Goal: Answer question/provide support

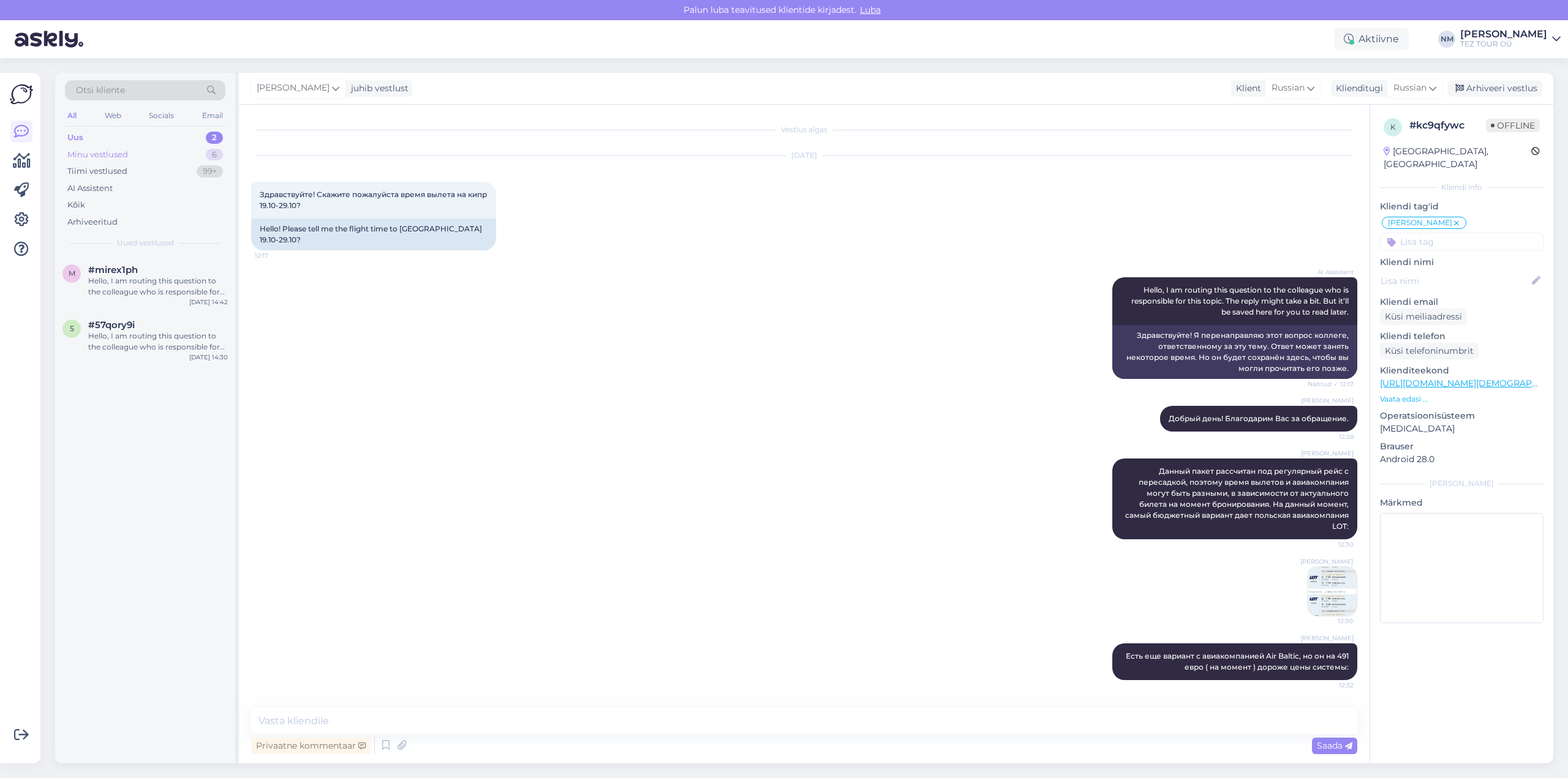
scroll to position [115, 0]
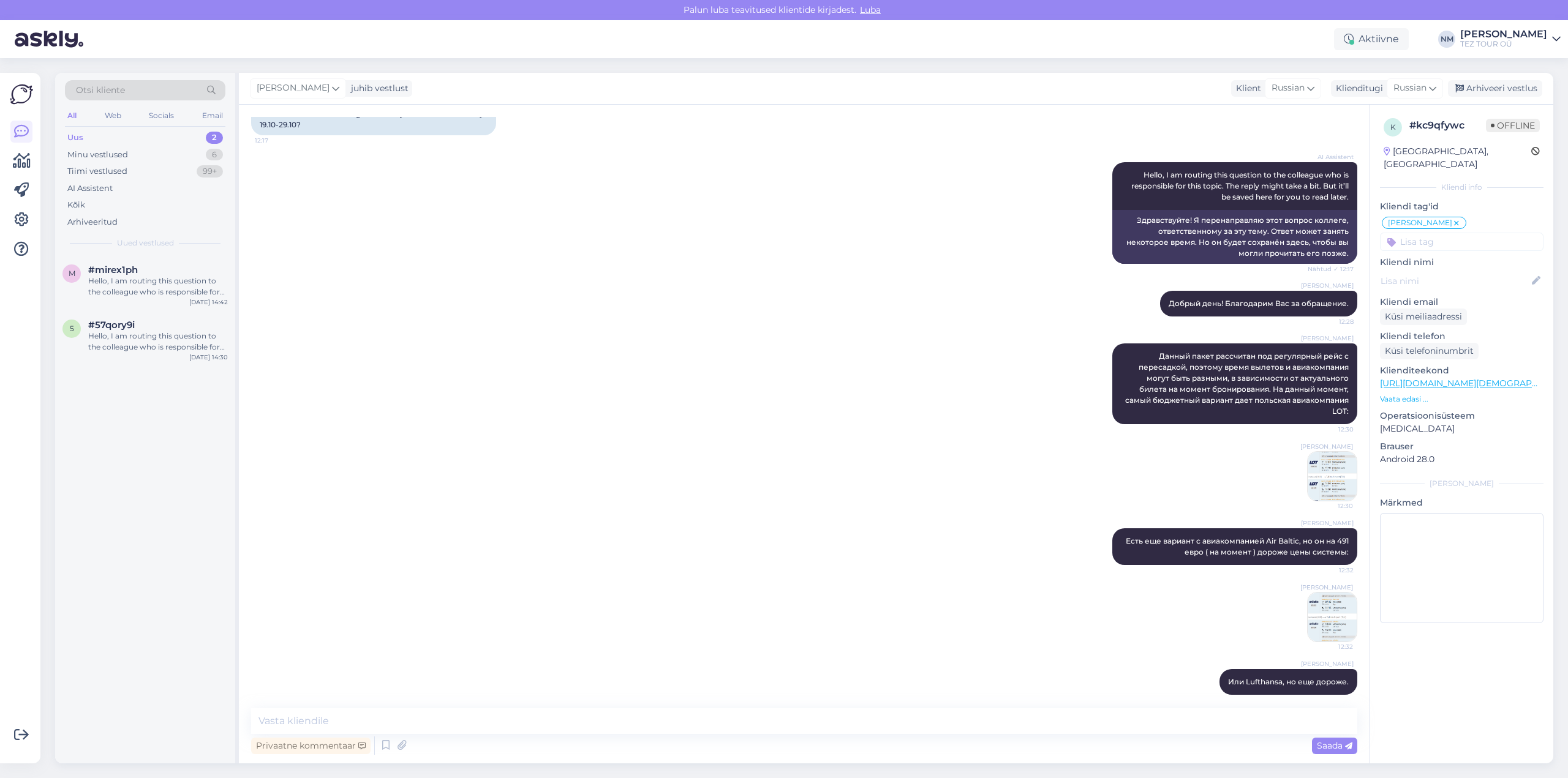
click at [216, 135] on div "2" at bounding box center [214, 138] width 17 height 12
click at [169, 280] on div "Hello, I am routing this question to the colleague who is responsible for this …" at bounding box center [158, 287] width 140 height 22
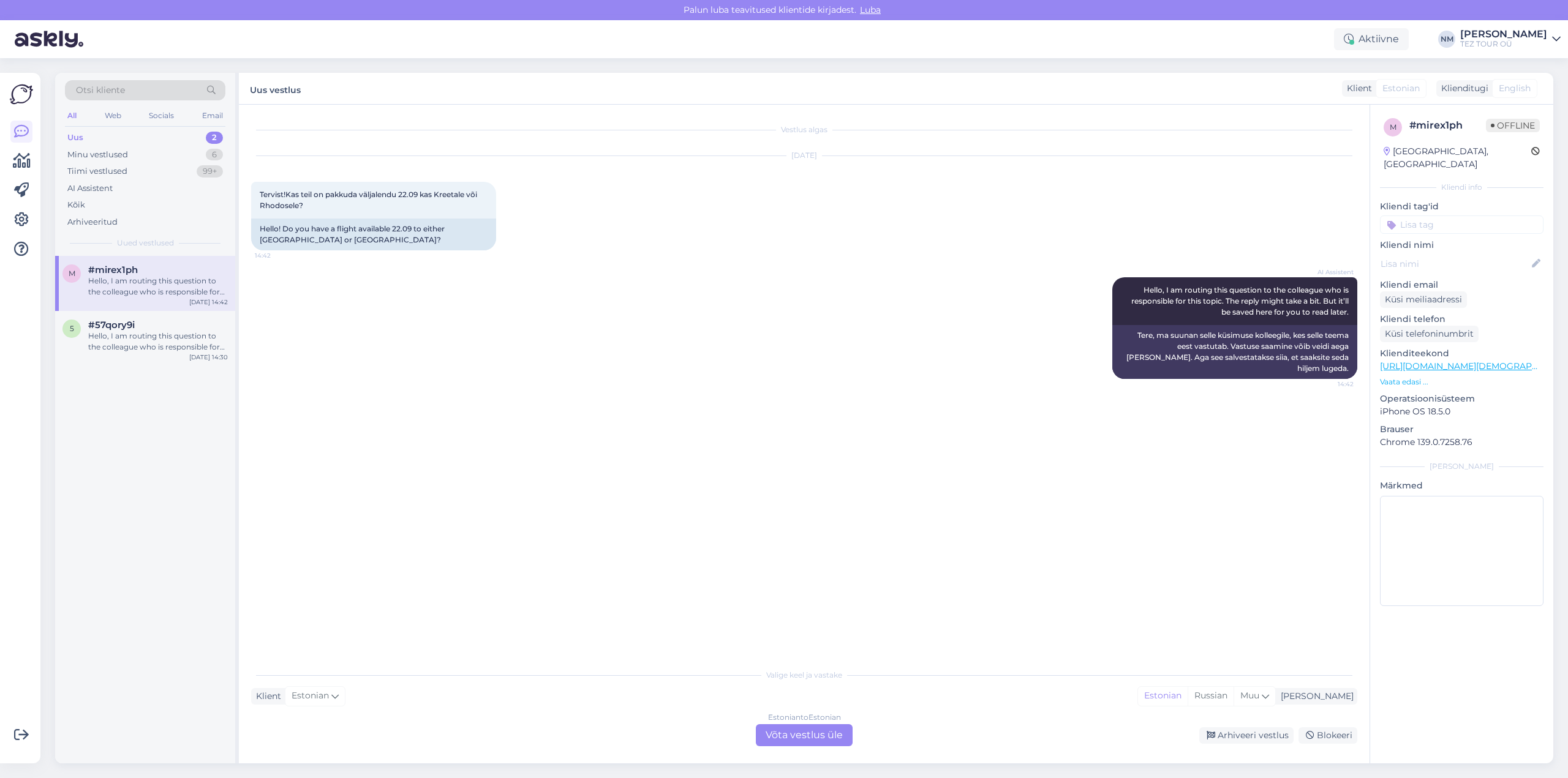
click at [811, 736] on div "Estonian to Estonian Võta vestlus üle" at bounding box center [804, 735] width 97 height 22
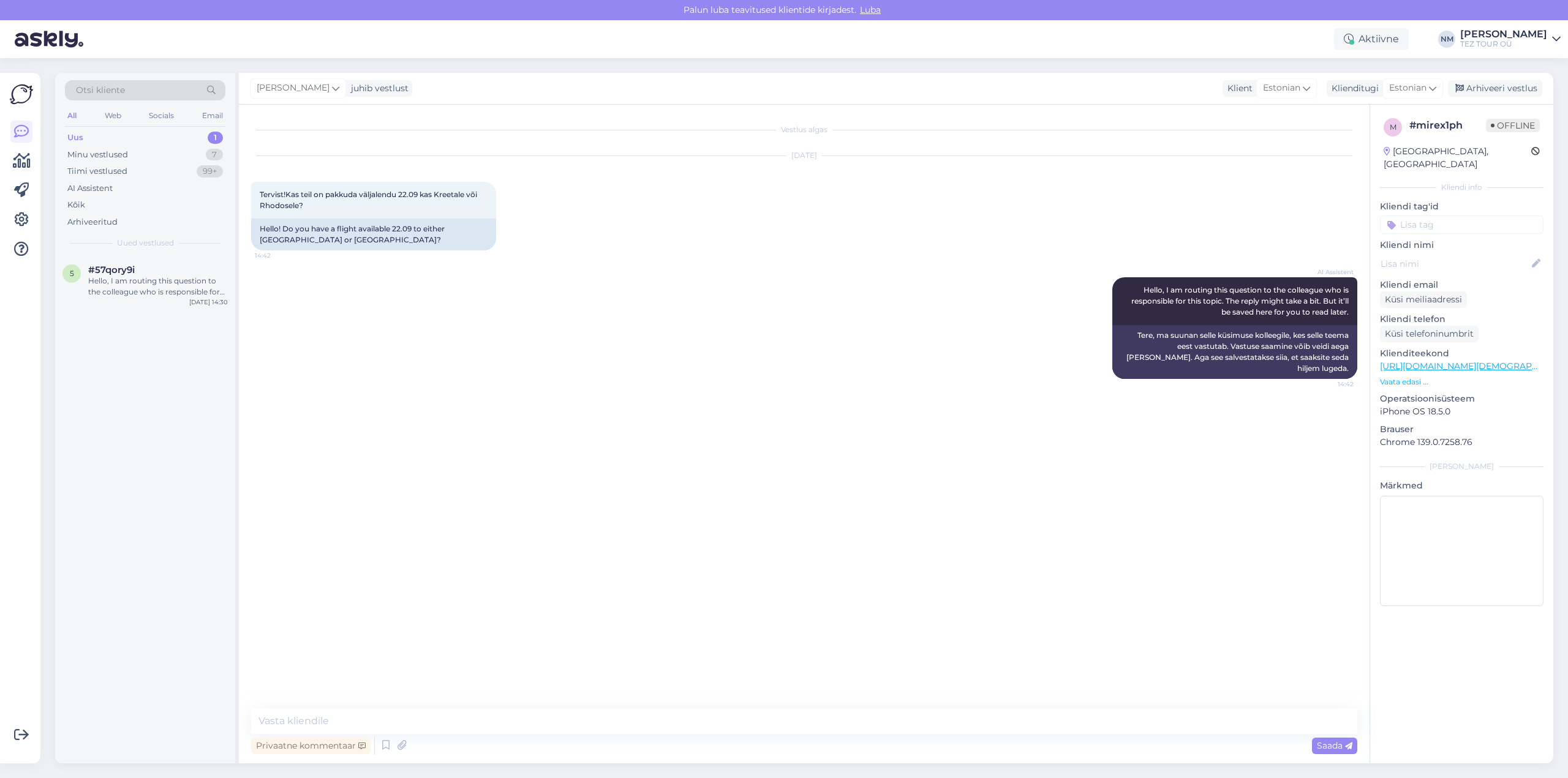
click at [1428, 215] on input at bounding box center [1462, 225] width 164 height 18
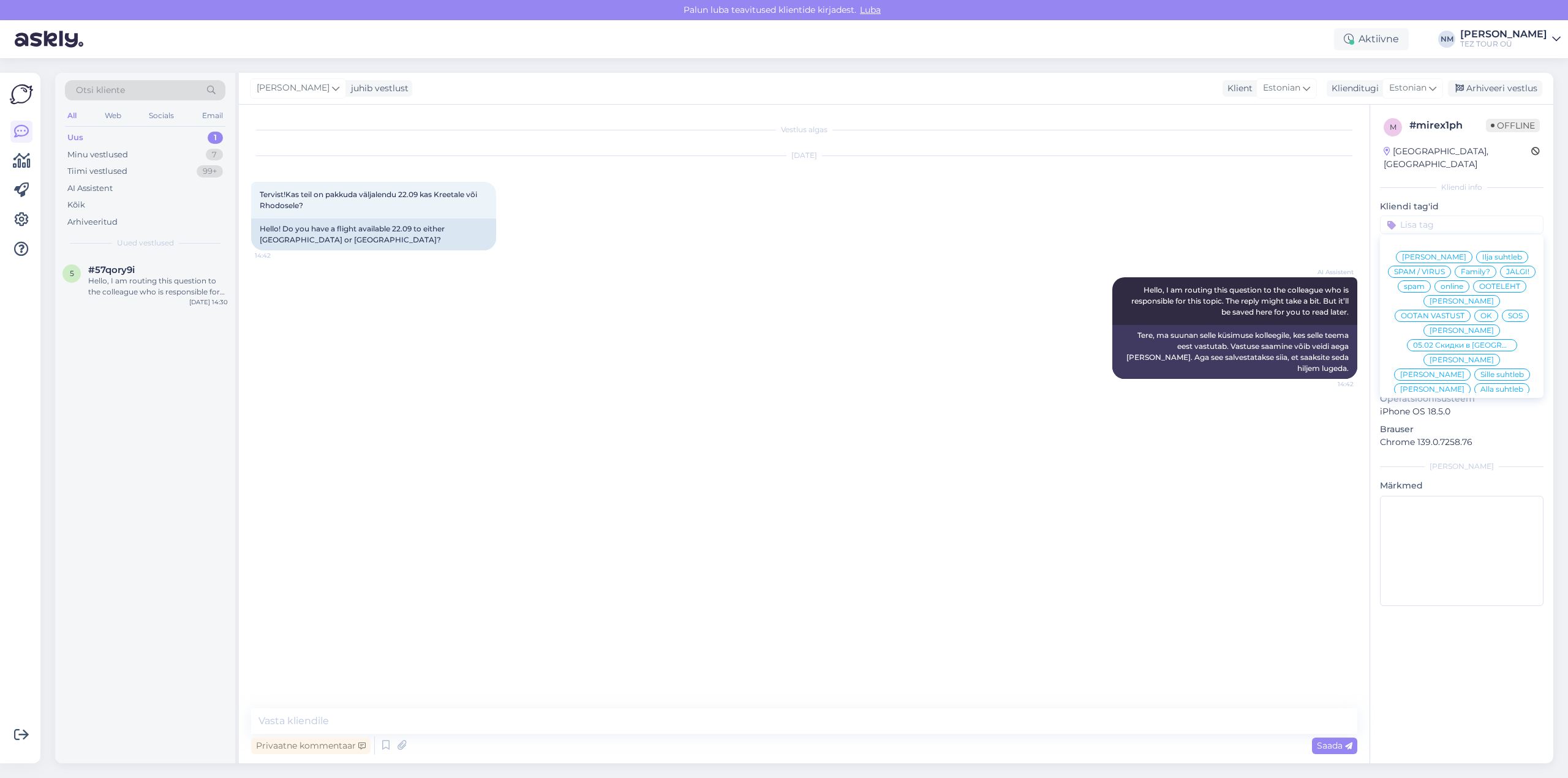
drag, startPoint x: 1472, startPoint y: 331, endPoint x: 1419, endPoint y: 331, distance: 53.0
click at [1473, 415] on span "[PERSON_NAME]" at bounding box center [1461, 418] width 64 height 7
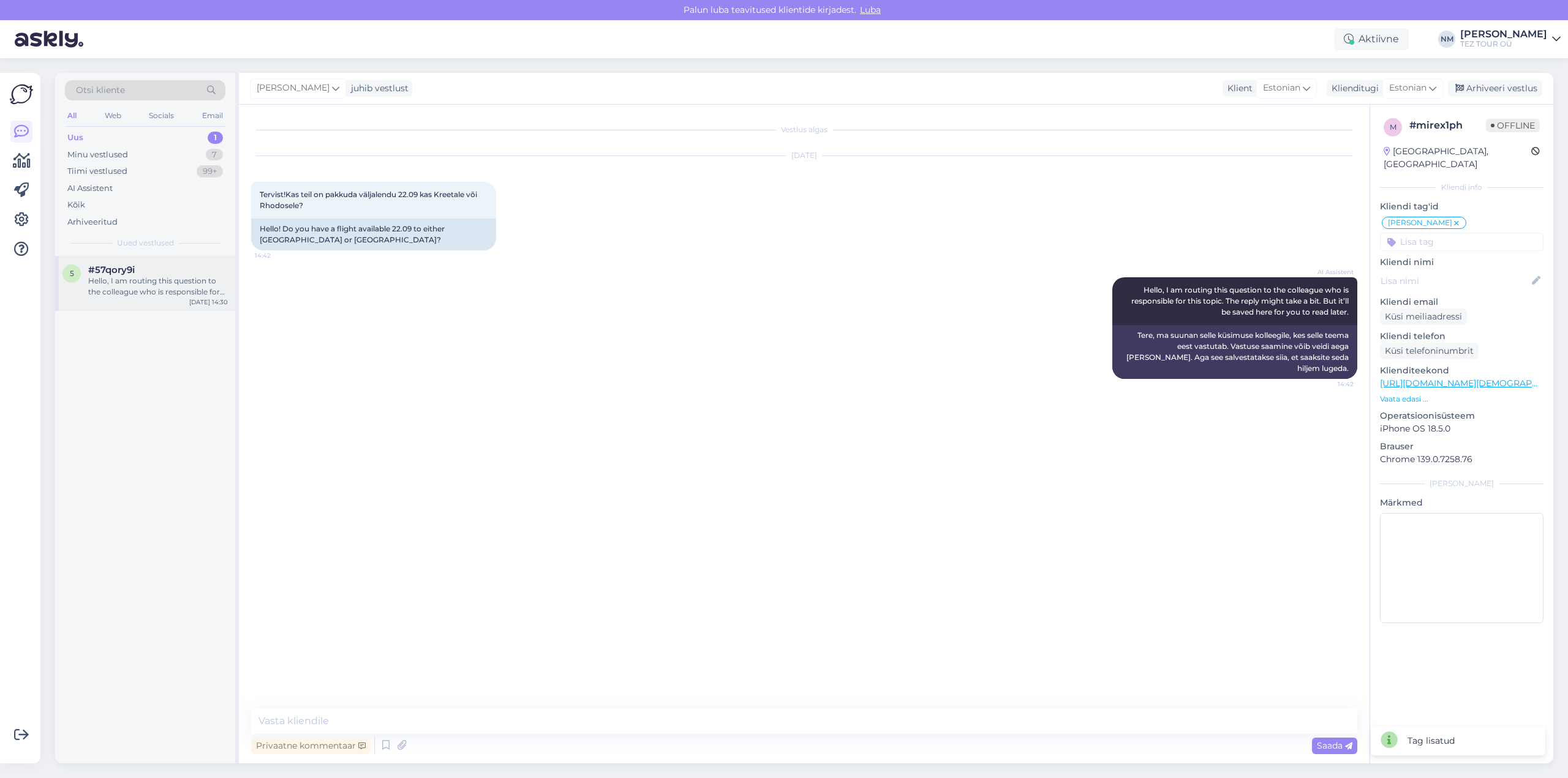
click at [158, 286] on div "Hello, I am routing this question to the colleague who is responsible for this …" at bounding box center [158, 287] width 140 height 22
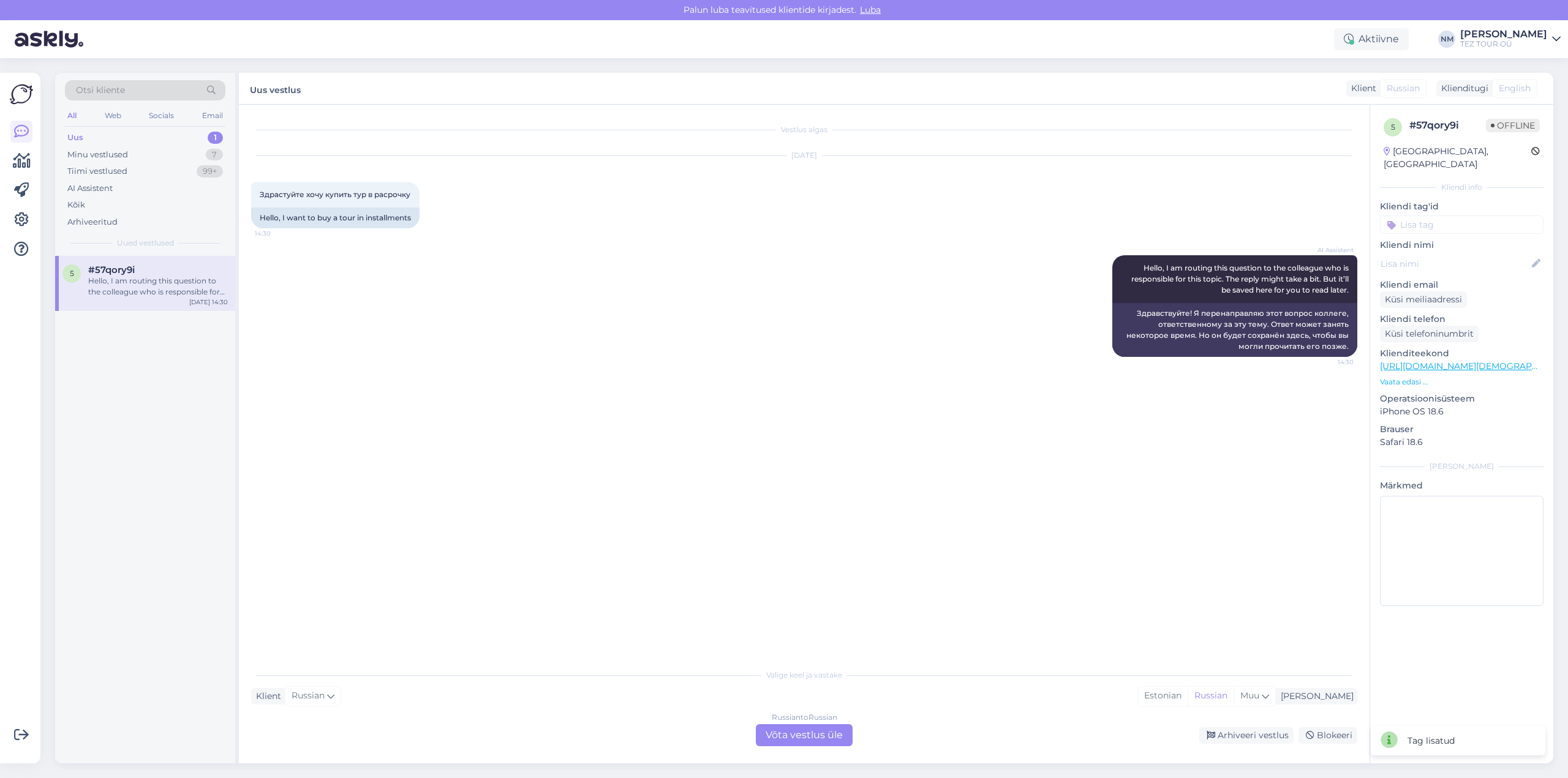
click at [801, 734] on div "Russian to Russian Võta vestlus üle" at bounding box center [804, 735] width 97 height 22
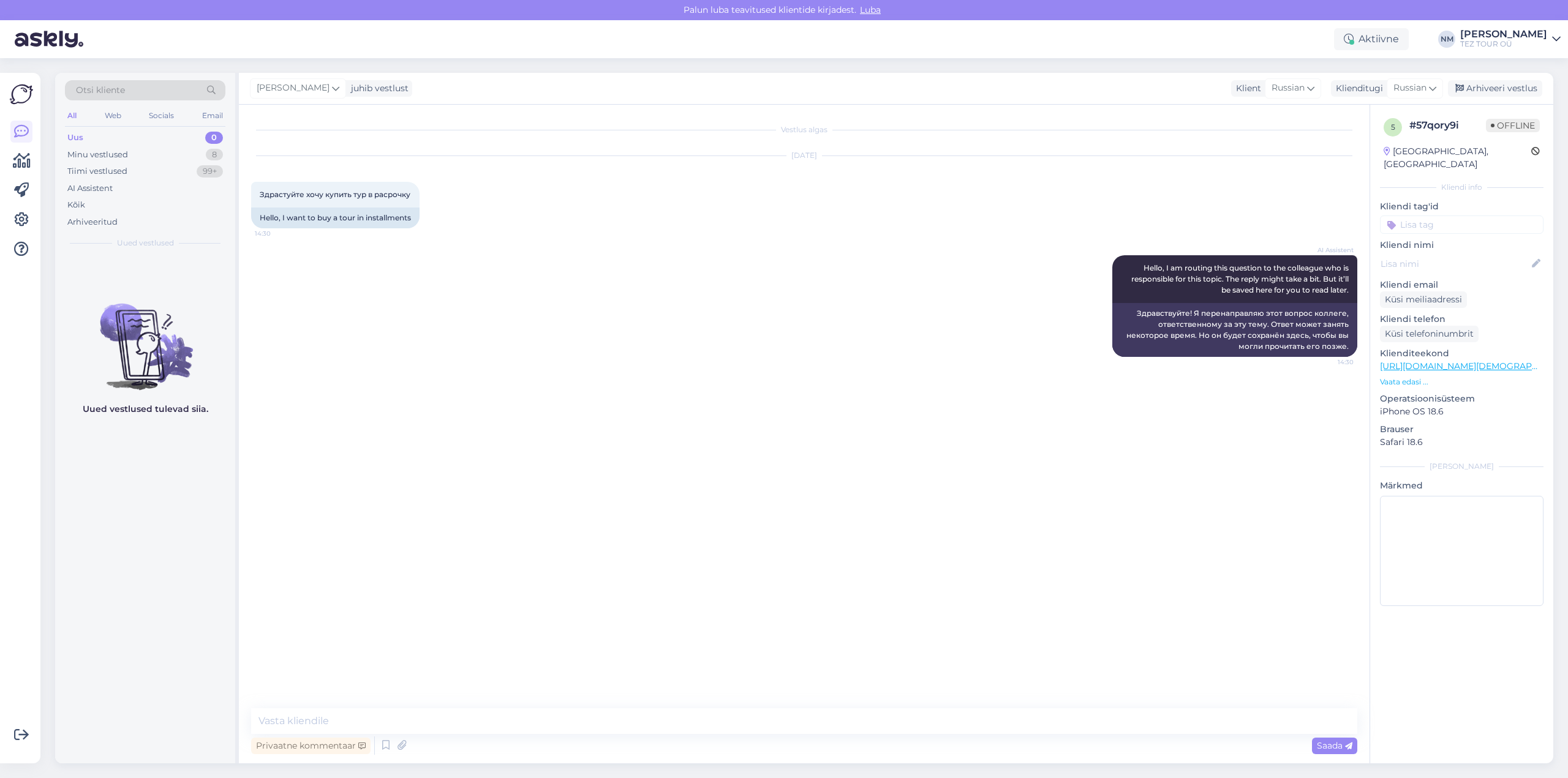
click at [1444, 215] on input at bounding box center [1462, 225] width 164 height 18
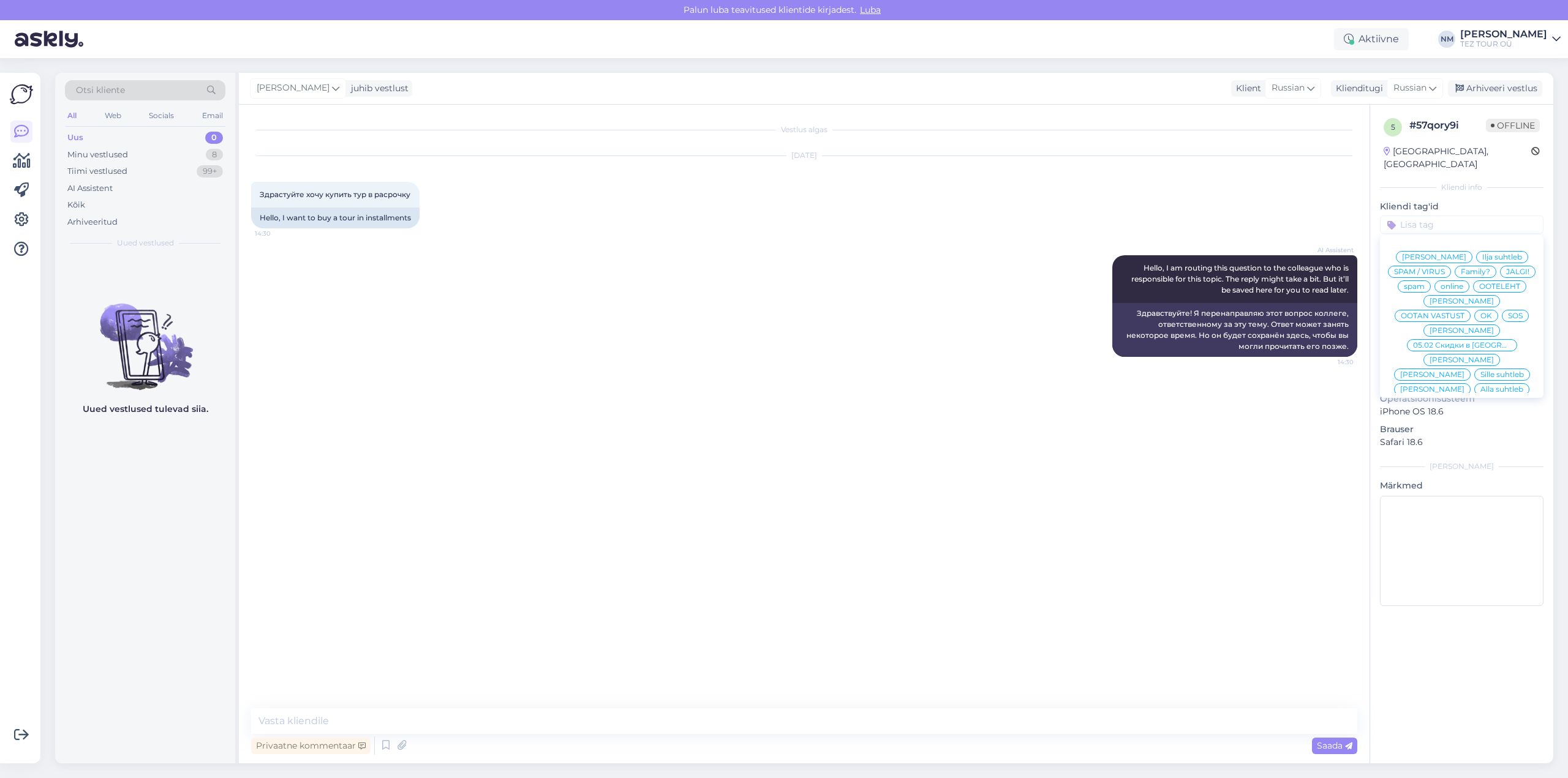
click at [1472, 415] on span "[PERSON_NAME]" at bounding box center [1461, 418] width 64 height 7
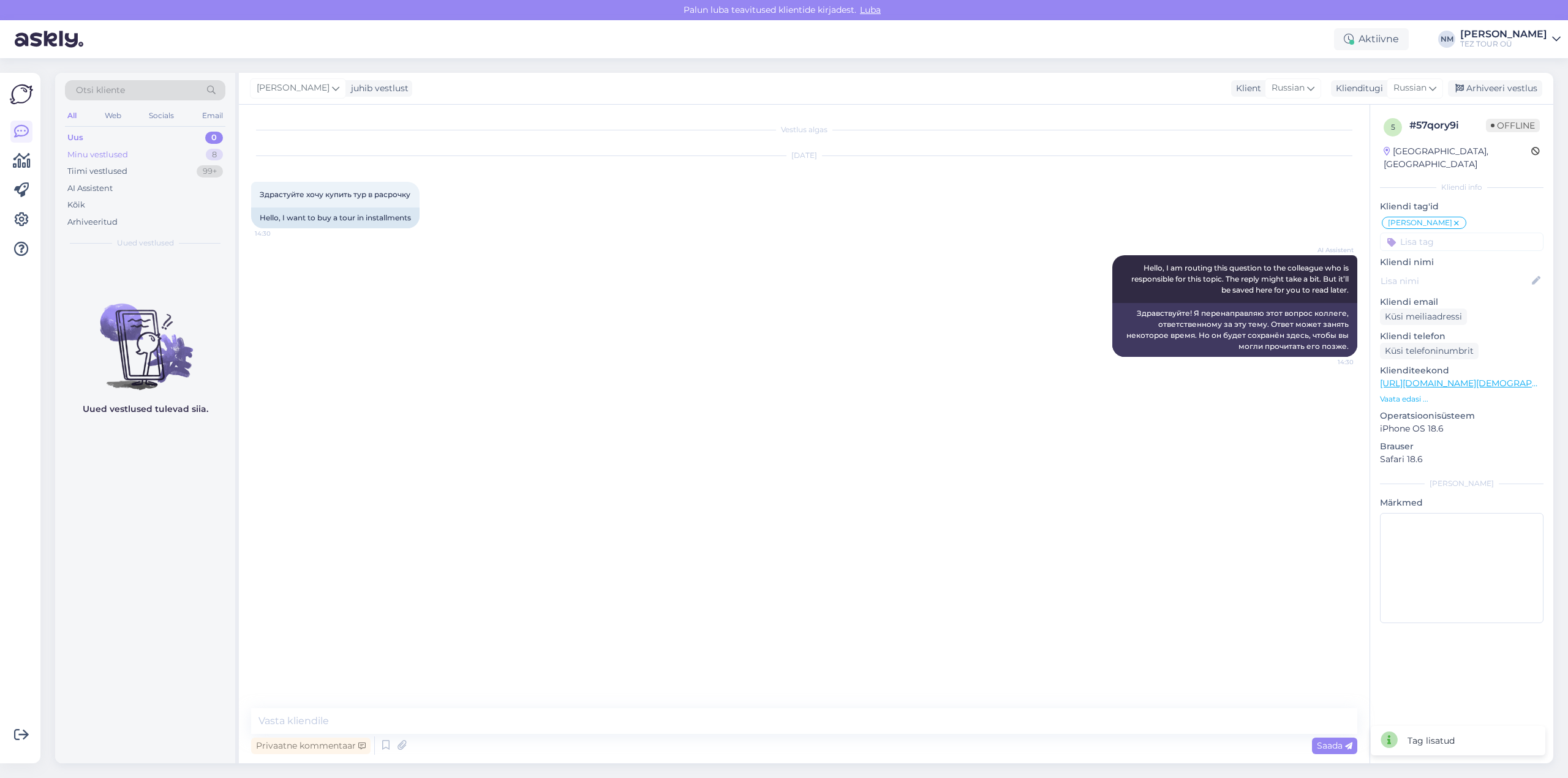
click at [214, 155] on div "8" at bounding box center [214, 155] width 17 height 12
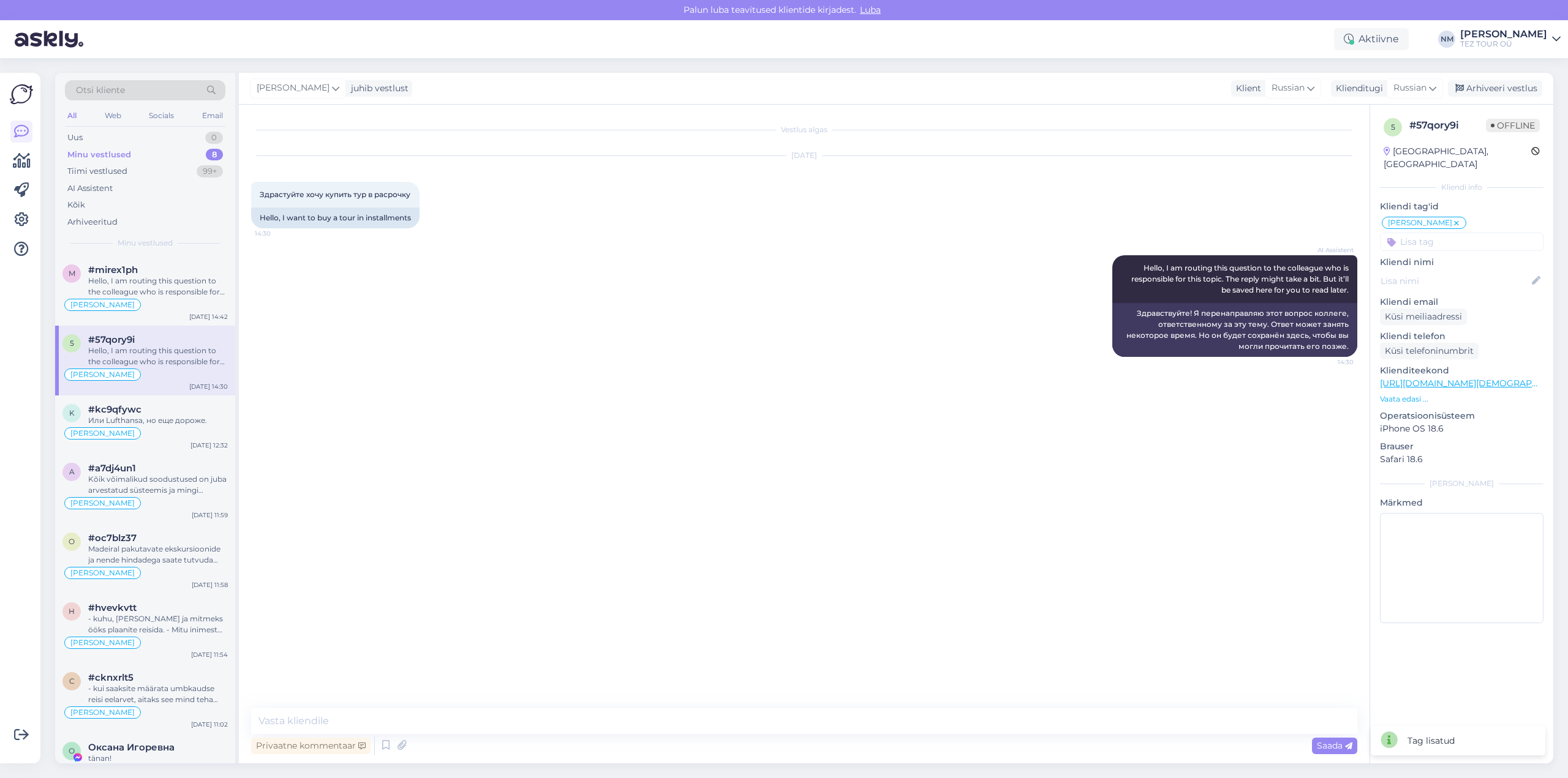
click at [153, 350] on div "Hello, I am routing this question to the colleague who is responsible for this …" at bounding box center [158, 356] width 140 height 22
click at [214, 139] on div "1" at bounding box center [215, 138] width 15 height 12
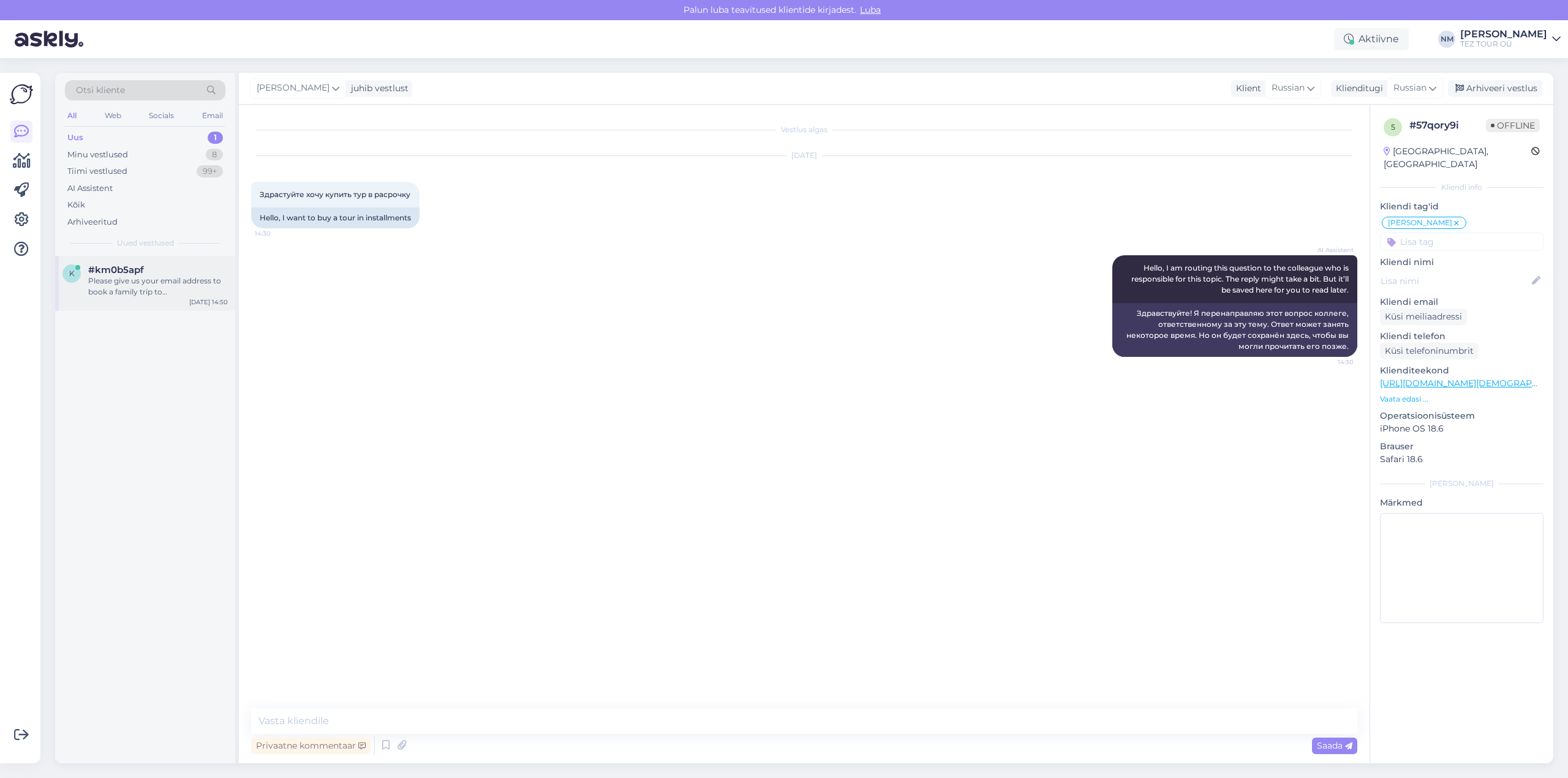
click at [163, 283] on div "Please give us your email address to book a family trip to [GEOGRAPHIC_DATA] fo…" at bounding box center [158, 287] width 140 height 22
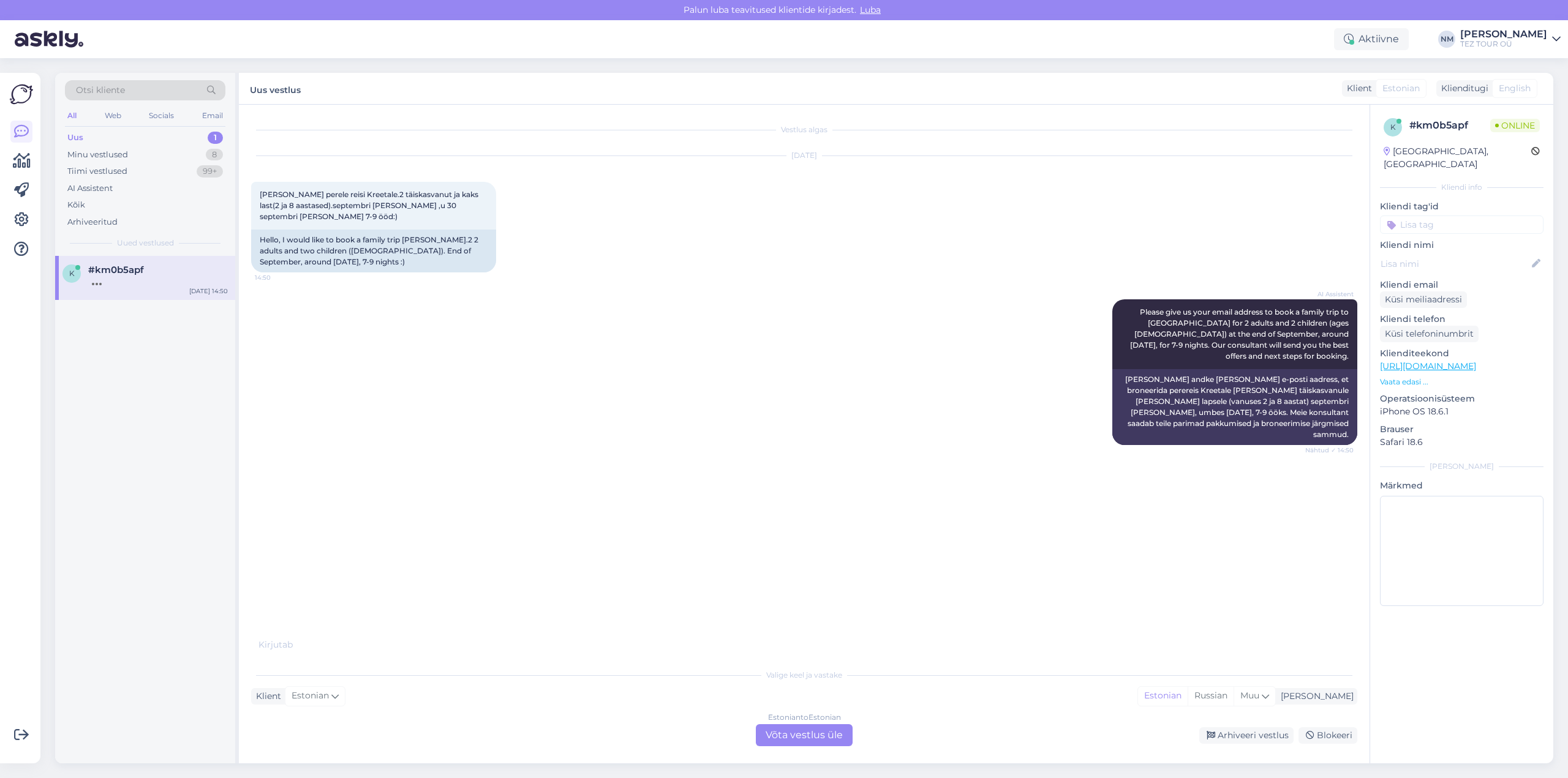
click at [808, 735] on div "Estonian to Estonian Võta vestlus üle" at bounding box center [804, 735] width 97 height 22
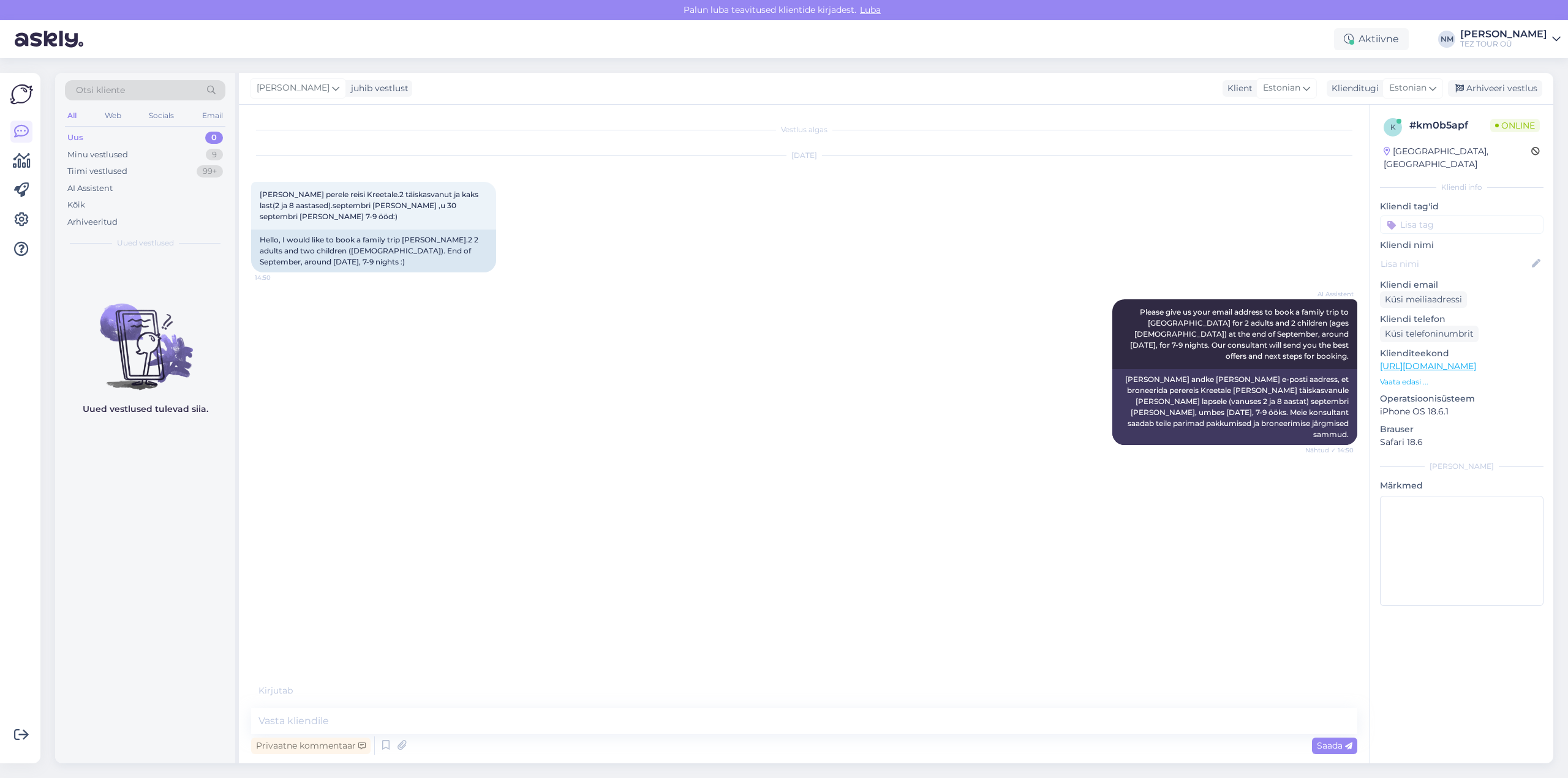
click at [1455, 215] on input at bounding box center [1462, 225] width 164 height 18
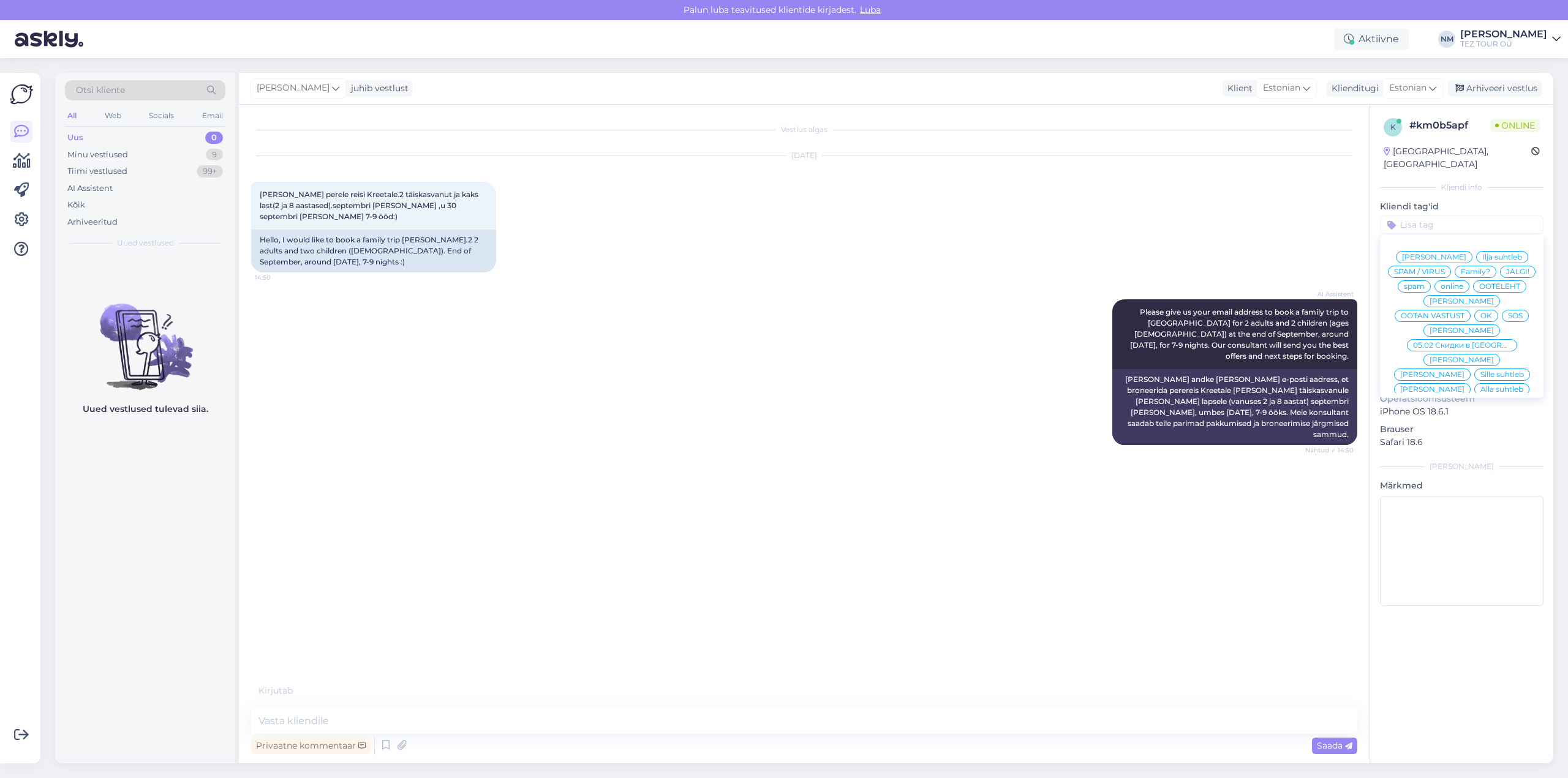
click at [1475, 413] on div "[PERSON_NAME]" at bounding box center [1461, 418] width 77 height 12
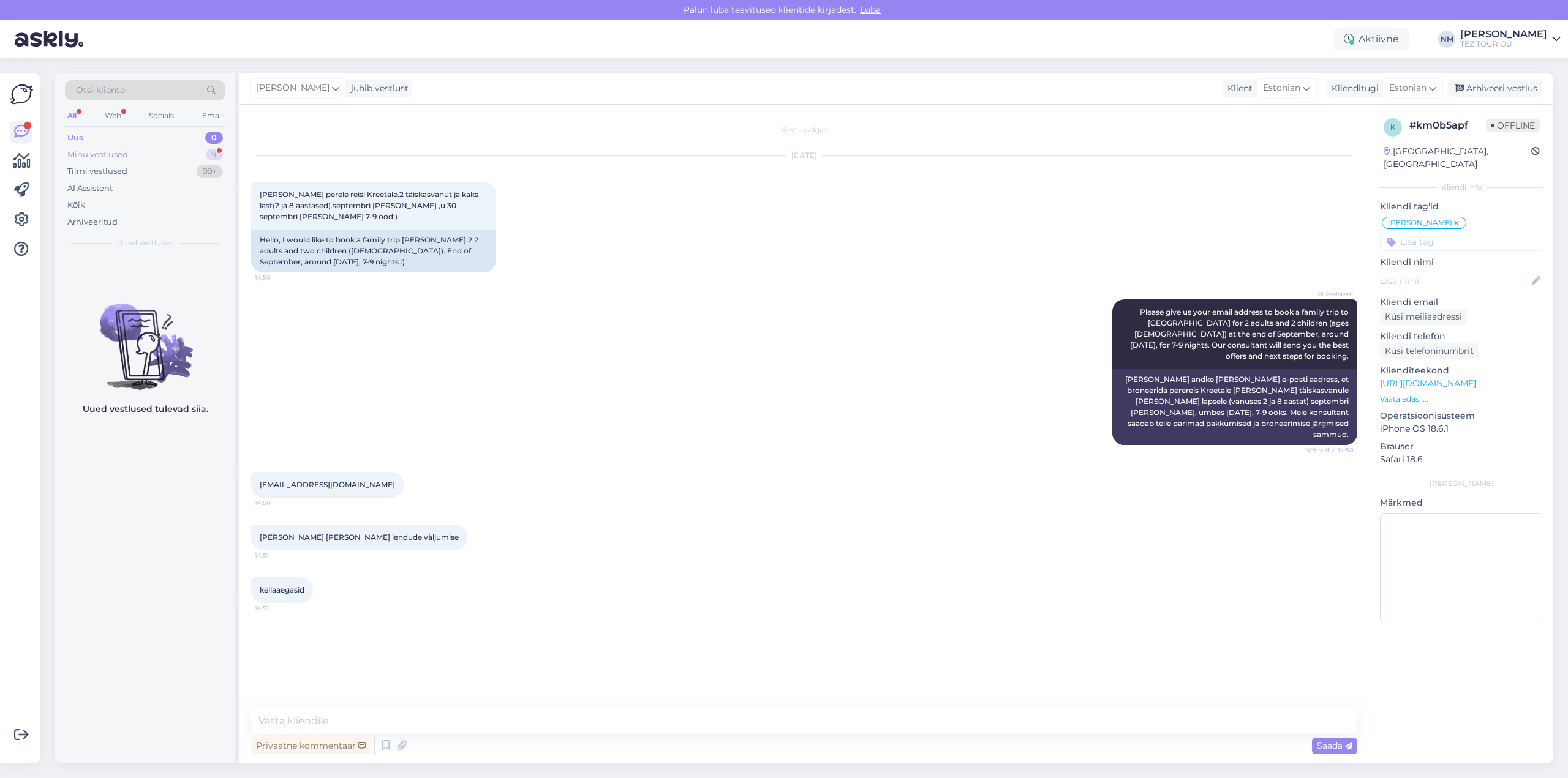
click at [212, 153] on div "9" at bounding box center [214, 155] width 17 height 12
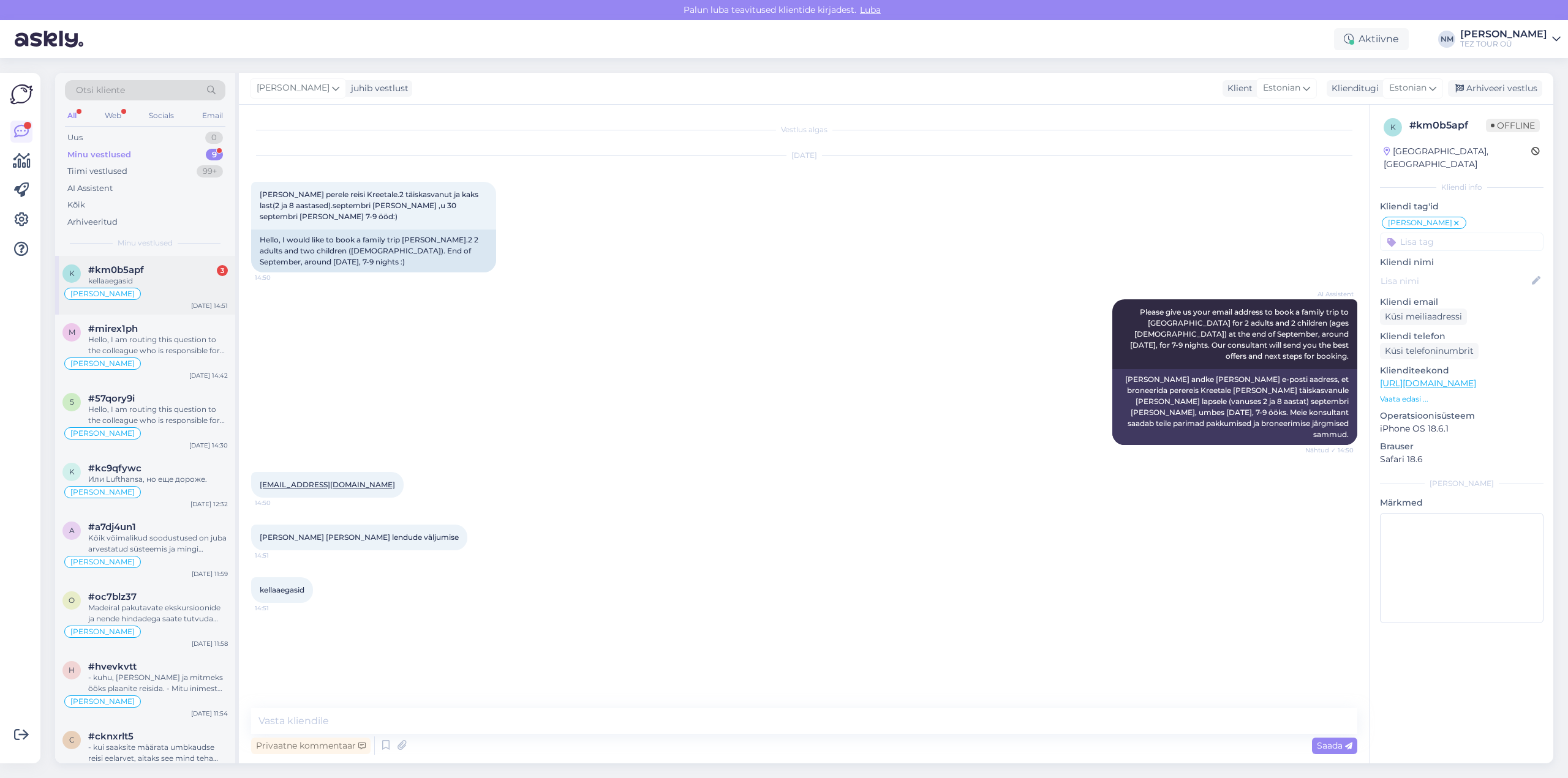
click at [155, 278] on div "kellaaegasid" at bounding box center [158, 281] width 140 height 11
click at [145, 482] on div "Или Lufthansa, но еще дороже." at bounding box center [158, 479] width 140 height 11
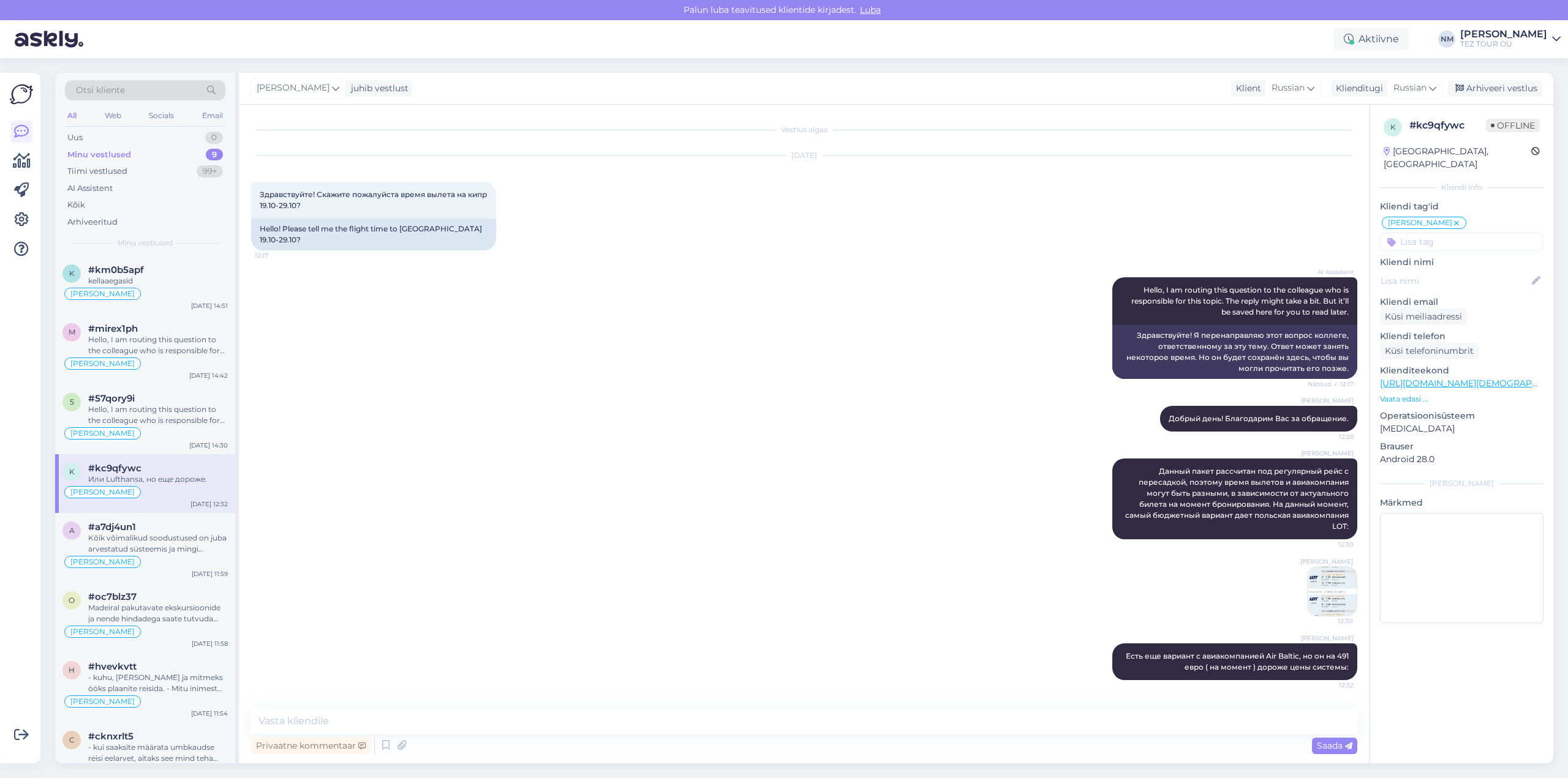
scroll to position [115, 0]
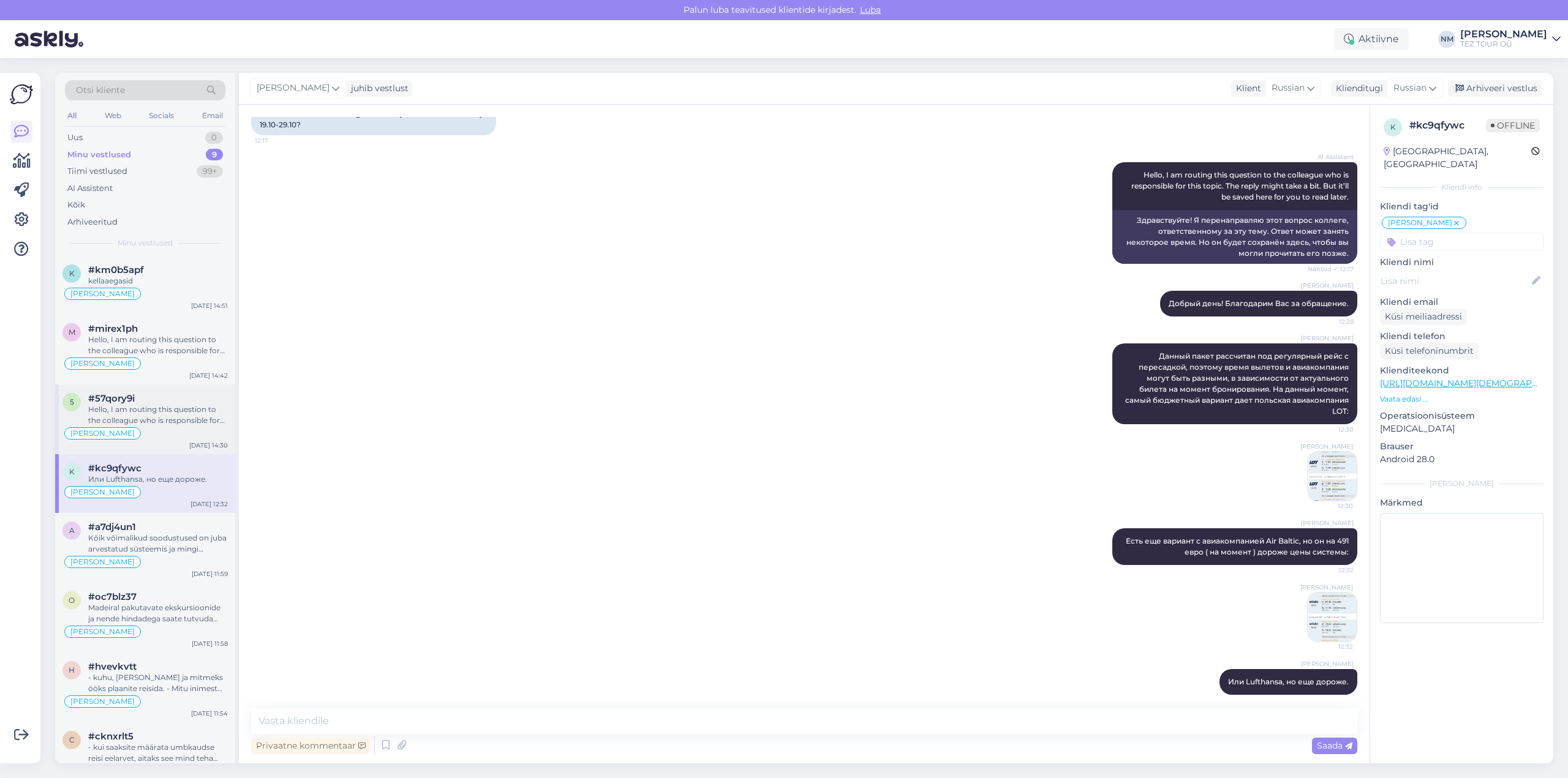
click at [166, 417] on div "Hello, I am routing this question to the colleague who is responsible for this …" at bounding box center [158, 415] width 140 height 22
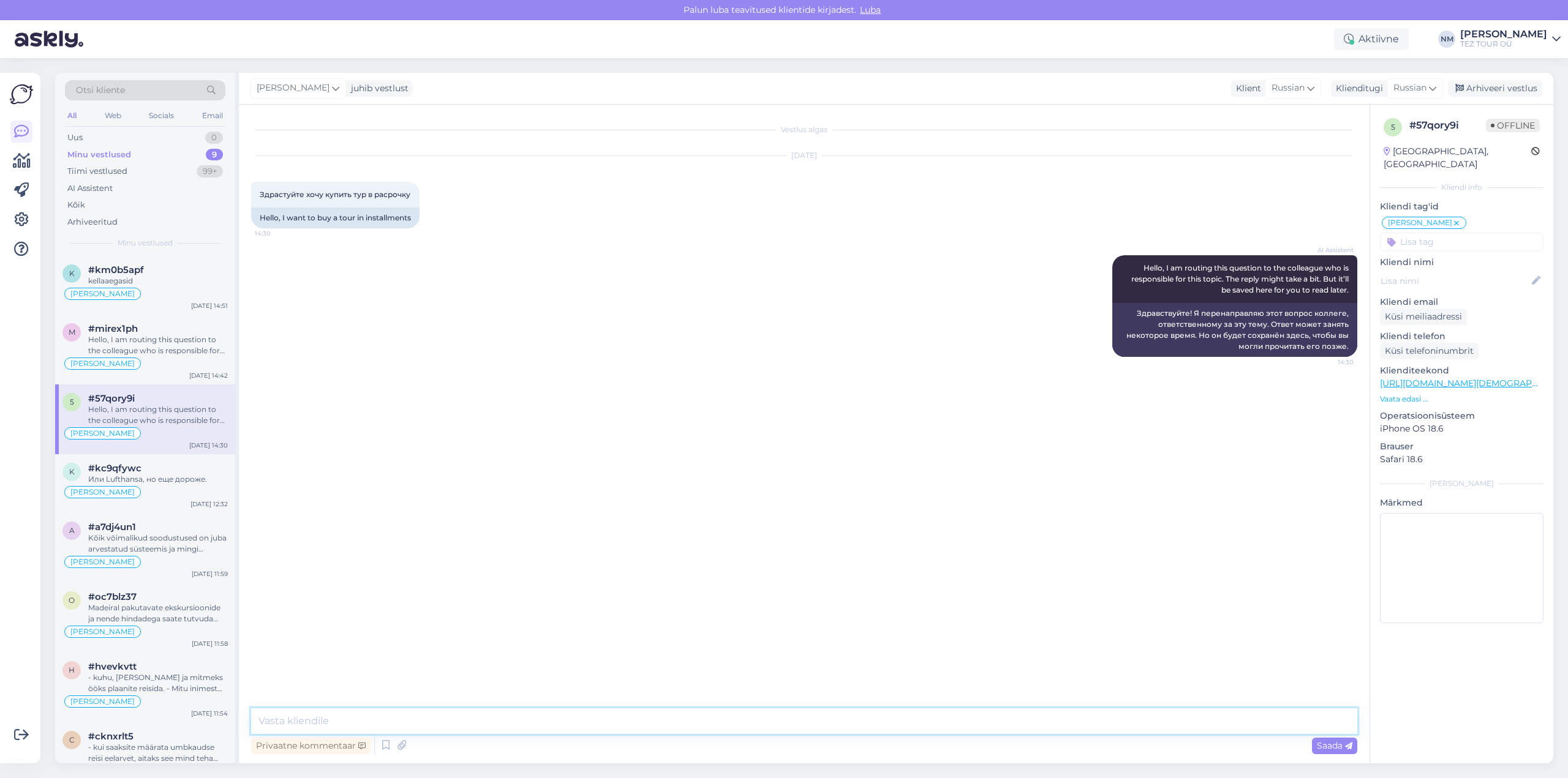
click at [297, 717] on textarea at bounding box center [804, 720] width 1106 height 26
type textarea "Добрый день! Благодарим Вас за обращение."
click at [268, 717] on textarea at bounding box center [804, 720] width 1106 height 26
paste textarea "[URL][DOMAIN_NAME]"
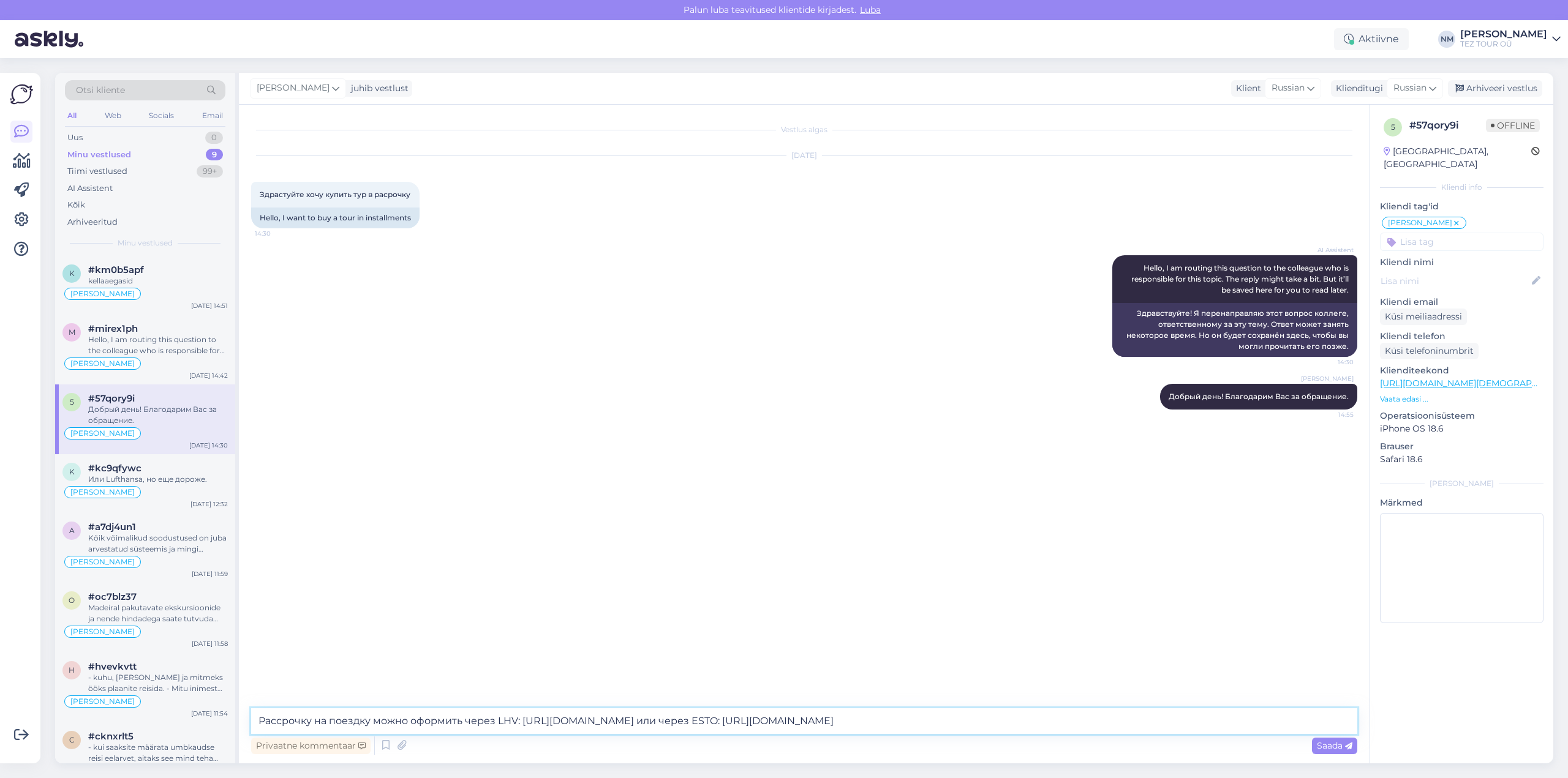
type textarea "Рассрочку на поездку можно оформить через LHV: [URL][DOMAIN_NAME] или через EST…"
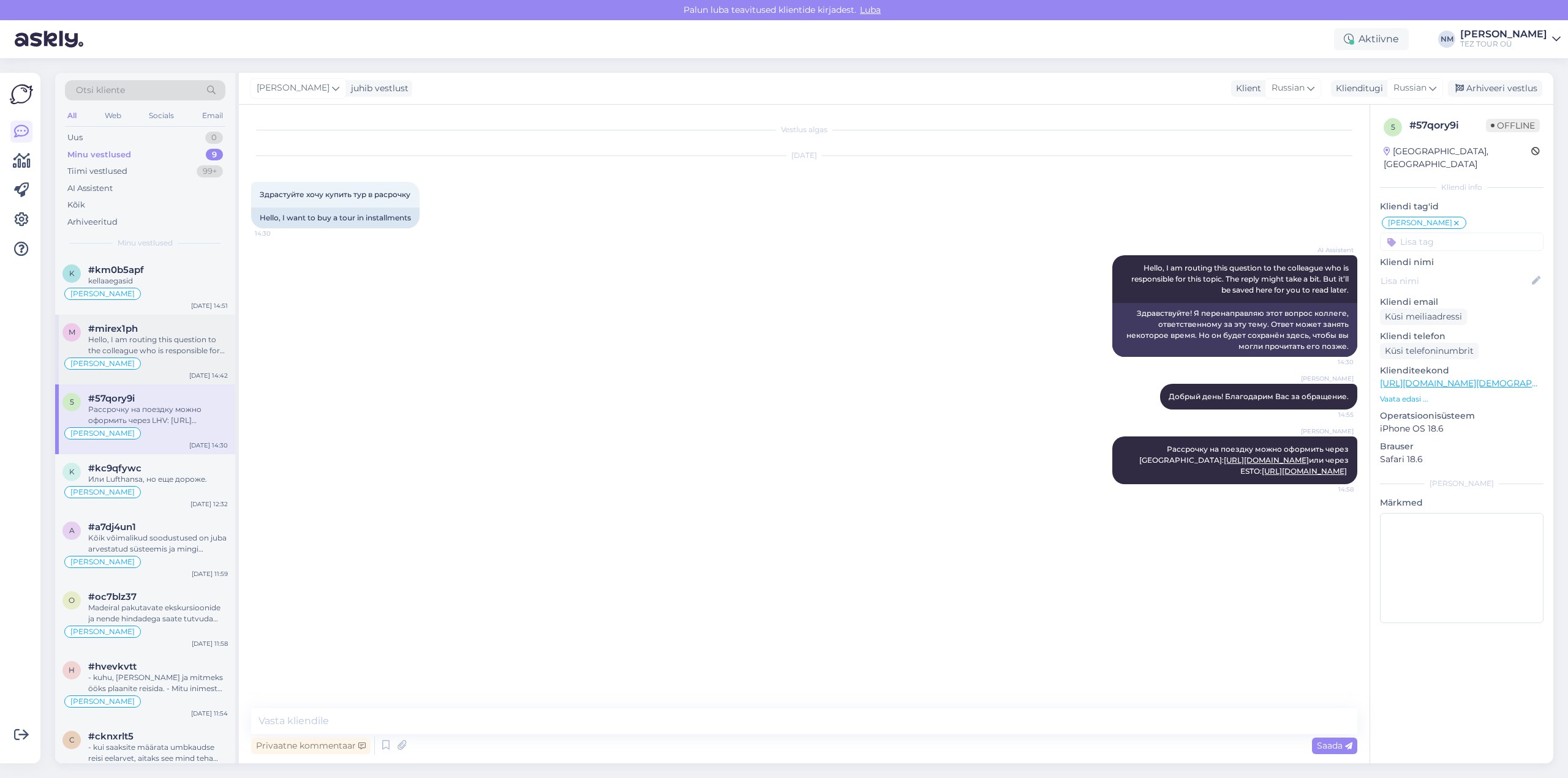
click at [149, 348] on div "Hello, I am routing this question to the colleague who is responsible for this …" at bounding box center [158, 345] width 140 height 22
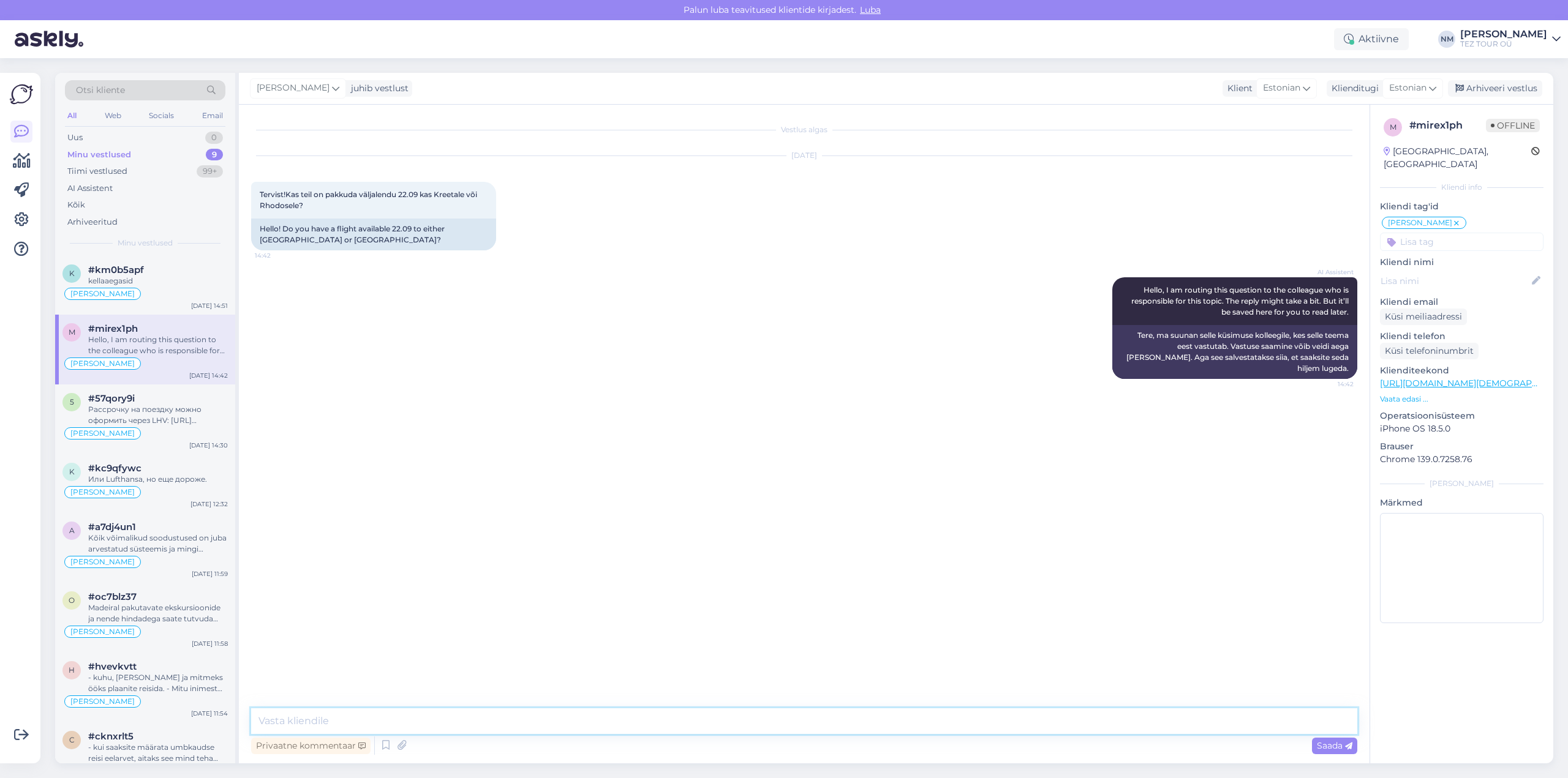
click at [318, 718] on textarea at bounding box center [804, 720] width 1106 height 26
paste textarea "Täname, et tunnete huvi TEZ TOURi poolt pakutavate reisiteenuste vastu."
type textarea "Tere! Täname, et tunnete huvi TEZ TOURi poolt pakutavate reisiteenuste vastu."
click at [285, 717] on textarea at bounding box center [804, 720] width 1106 height 26
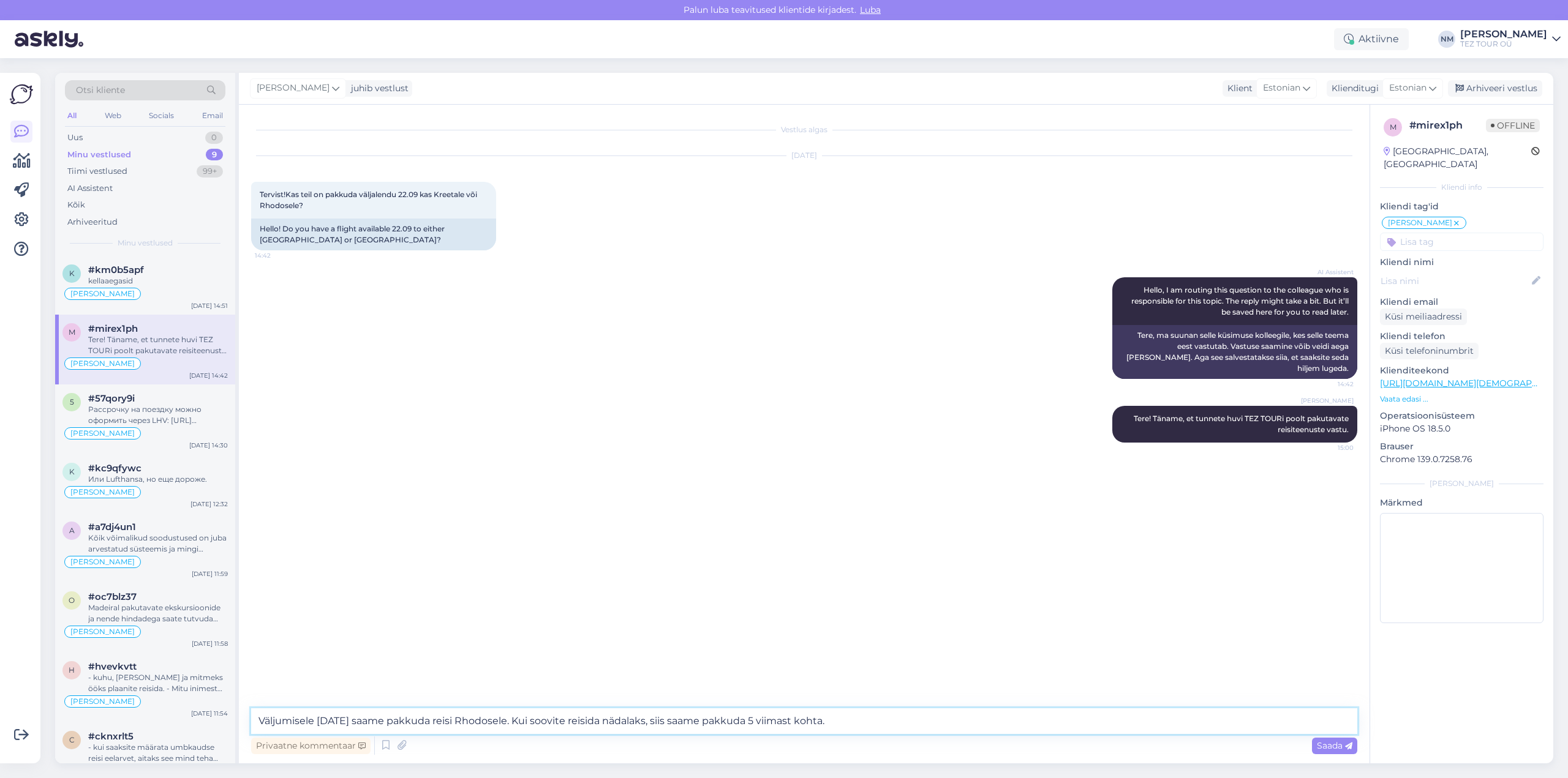
type textarea "Väljumisele [DATE] saame pakkuda reisi Rhodosele. Kui soovite reisida nädalaks,…"
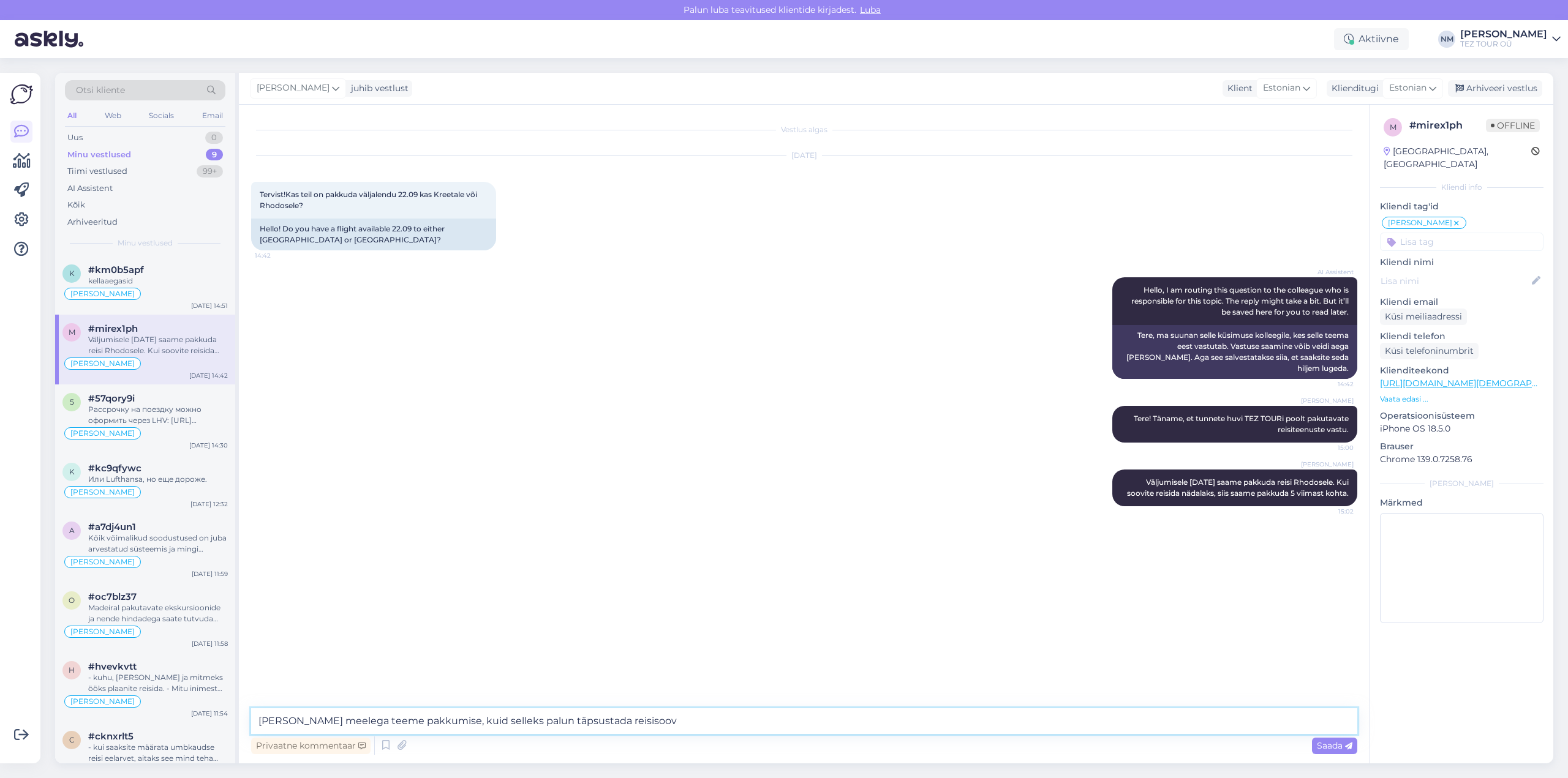
type textarea "[PERSON_NAME] meelega teeme pakkumise, kuid selleks palun täpsustada reisisoov:"
type textarea "- Kas soovite ainult lennupileteid või kogu reisipakett ( koos majutusega )"
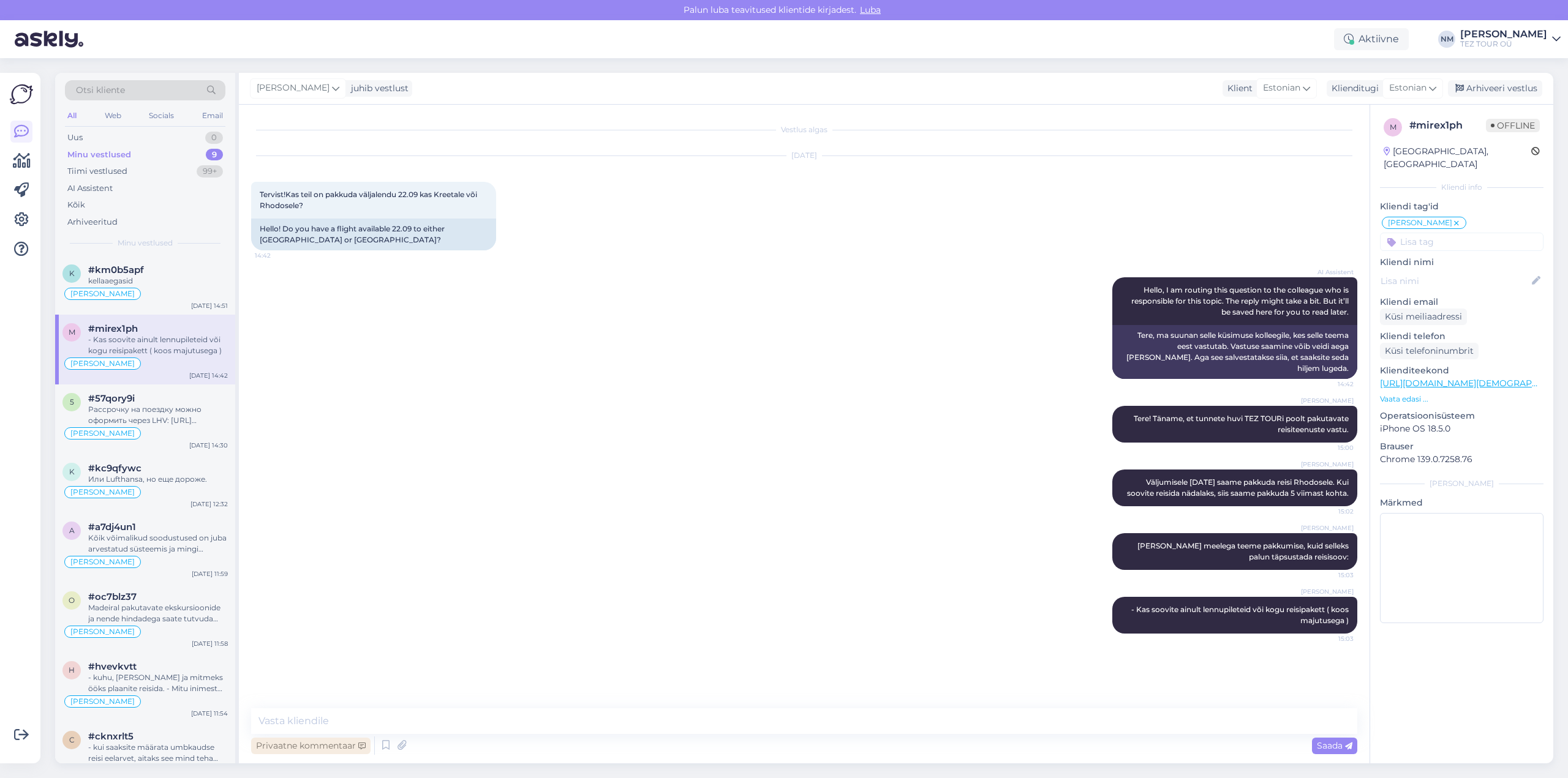
click at [299, 742] on div "Privaatne kommentaar" at bounding box center [311, 745] width 119 height 16
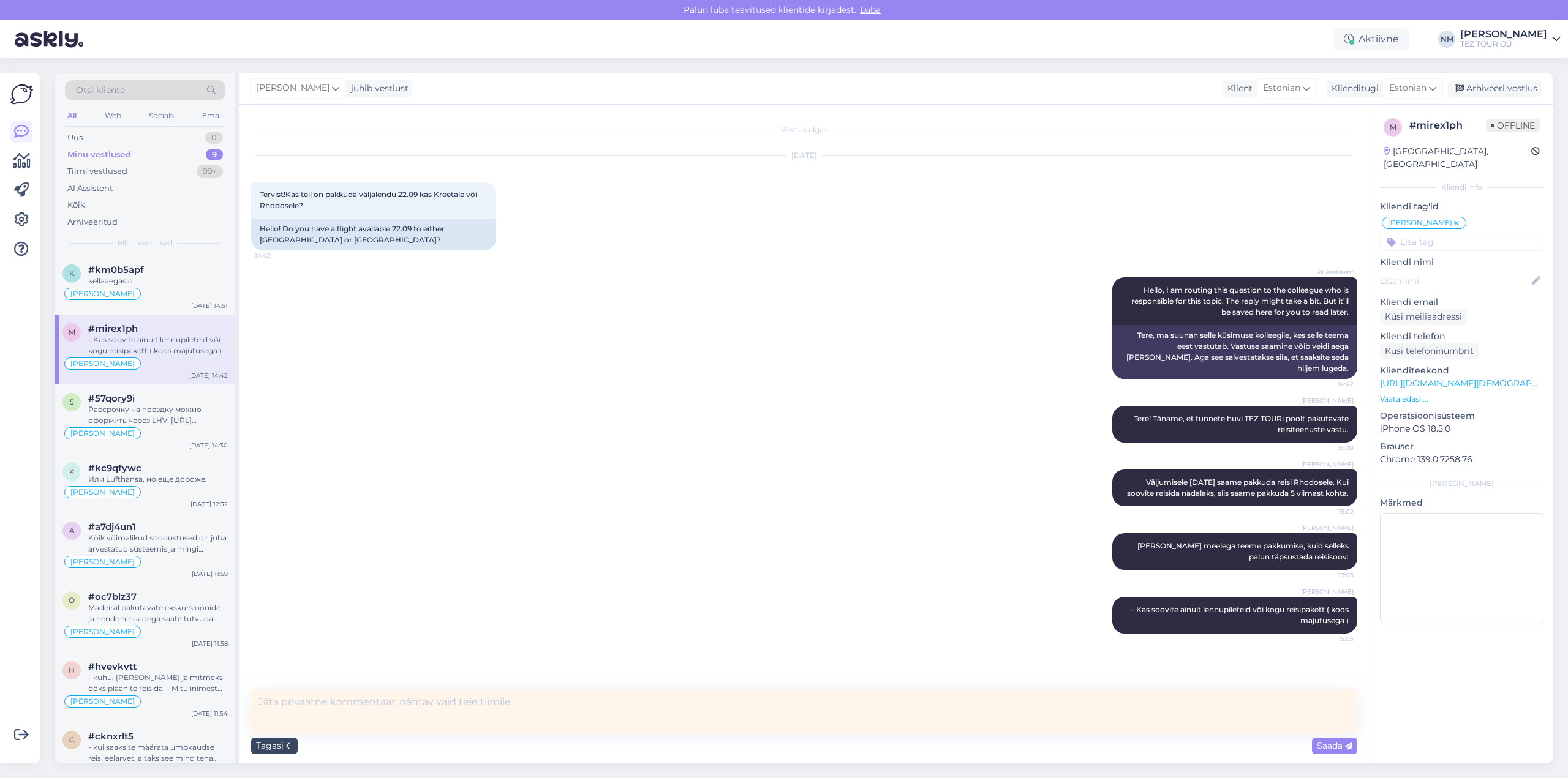
click at [277, 745] on div "Tagasi" at bounding box center [274, 745] width 47 height 16
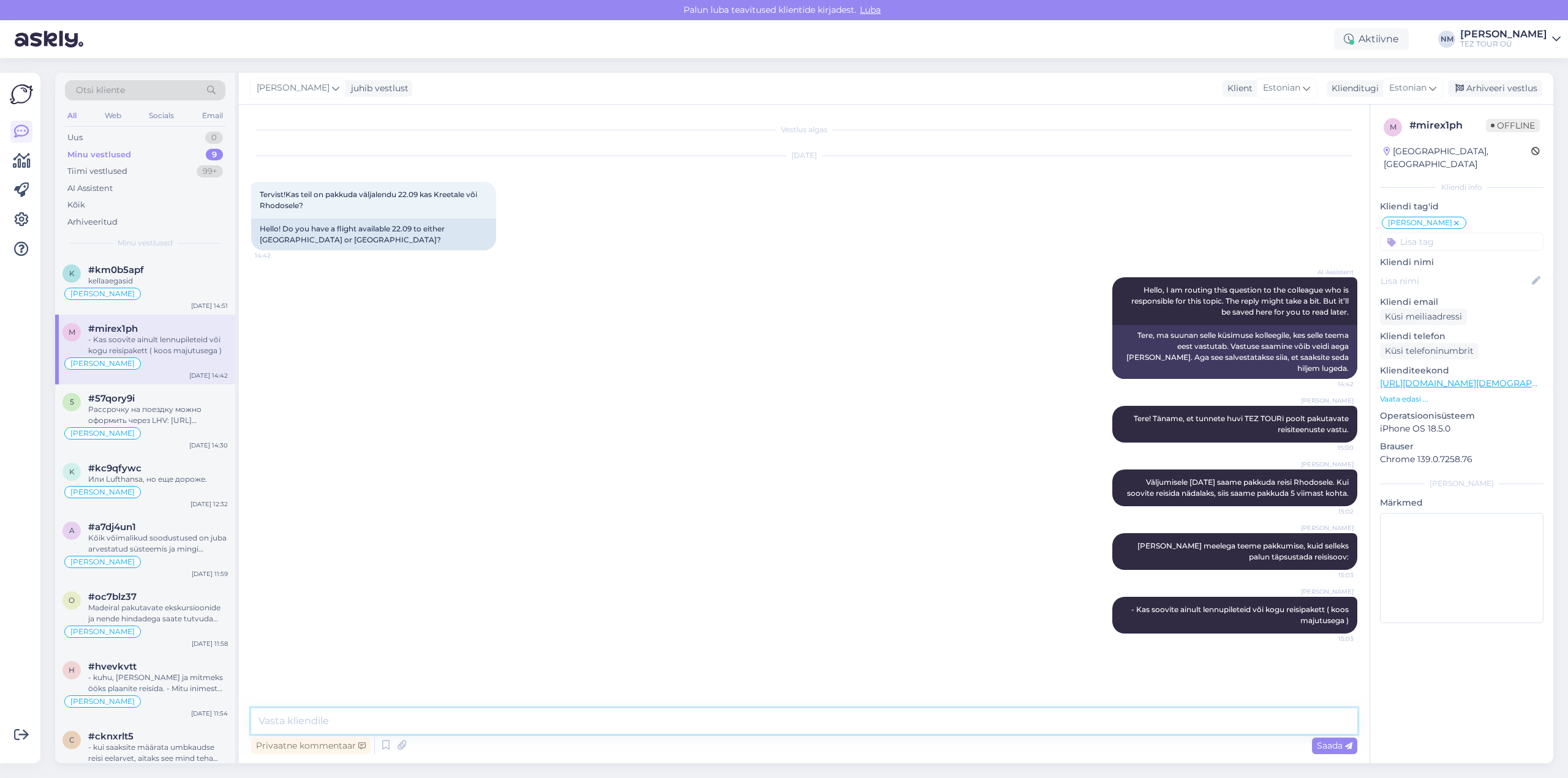
click at [284, 722] on textarea at bounding box center [804, 720] width 1106 height 26
paste textarea "- Mitu inimest soovib reisile minna. Kui reisivad ka lapsed, siis [PERSON_NAME]…"
type textarea "- Mitu inimest soovib reisile minna. Kui reisivad ka lapsed, siis [PERSON_NAME]…"
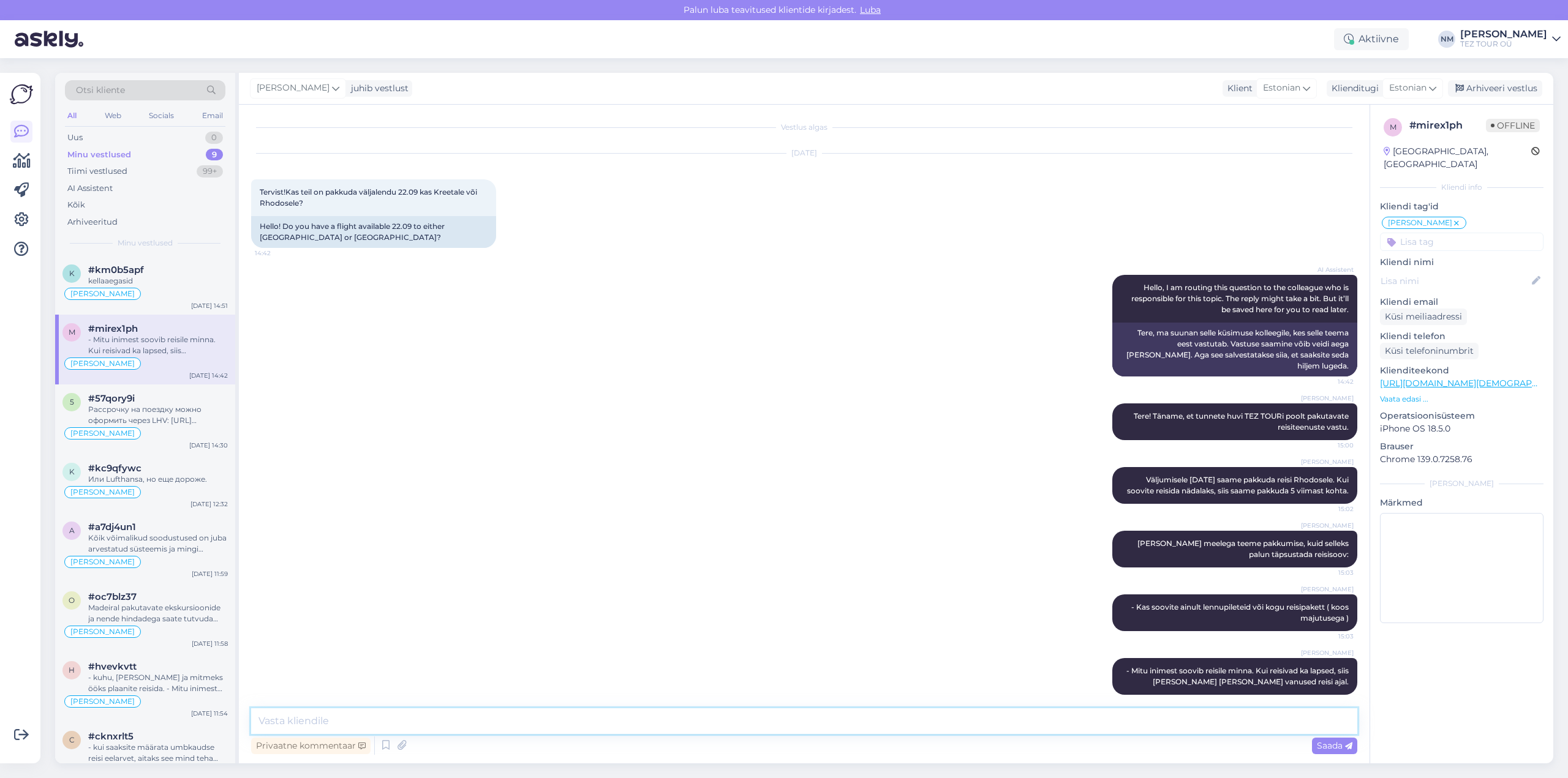
paste textarea "- milline hotell ja toitlustus oleksid sobivad, võib olla tuleb meelde, millist…"
type textarea "- milline hotell ja toitlustus oleksid sobivad, võib olla tuleb meelde, millist…"
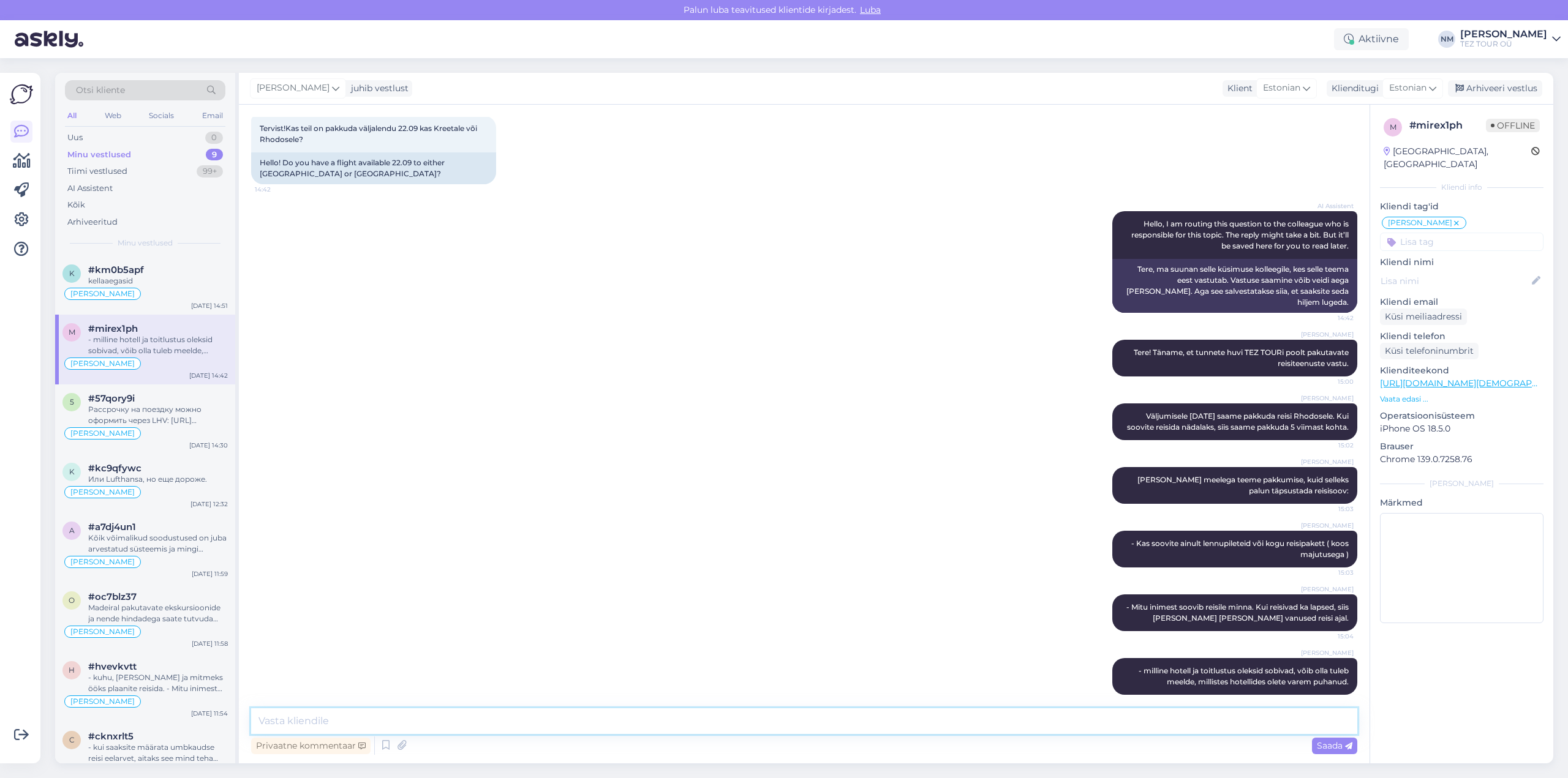
paste textarea "- kui saaksite määrata umbkaudse reisi eelarvet, aitaks see mind teha pakkumise…"
type textarea "- kui saaksite määrata umbkaudse reisi eelarvet, aitaks see mind teha pakkumise…"
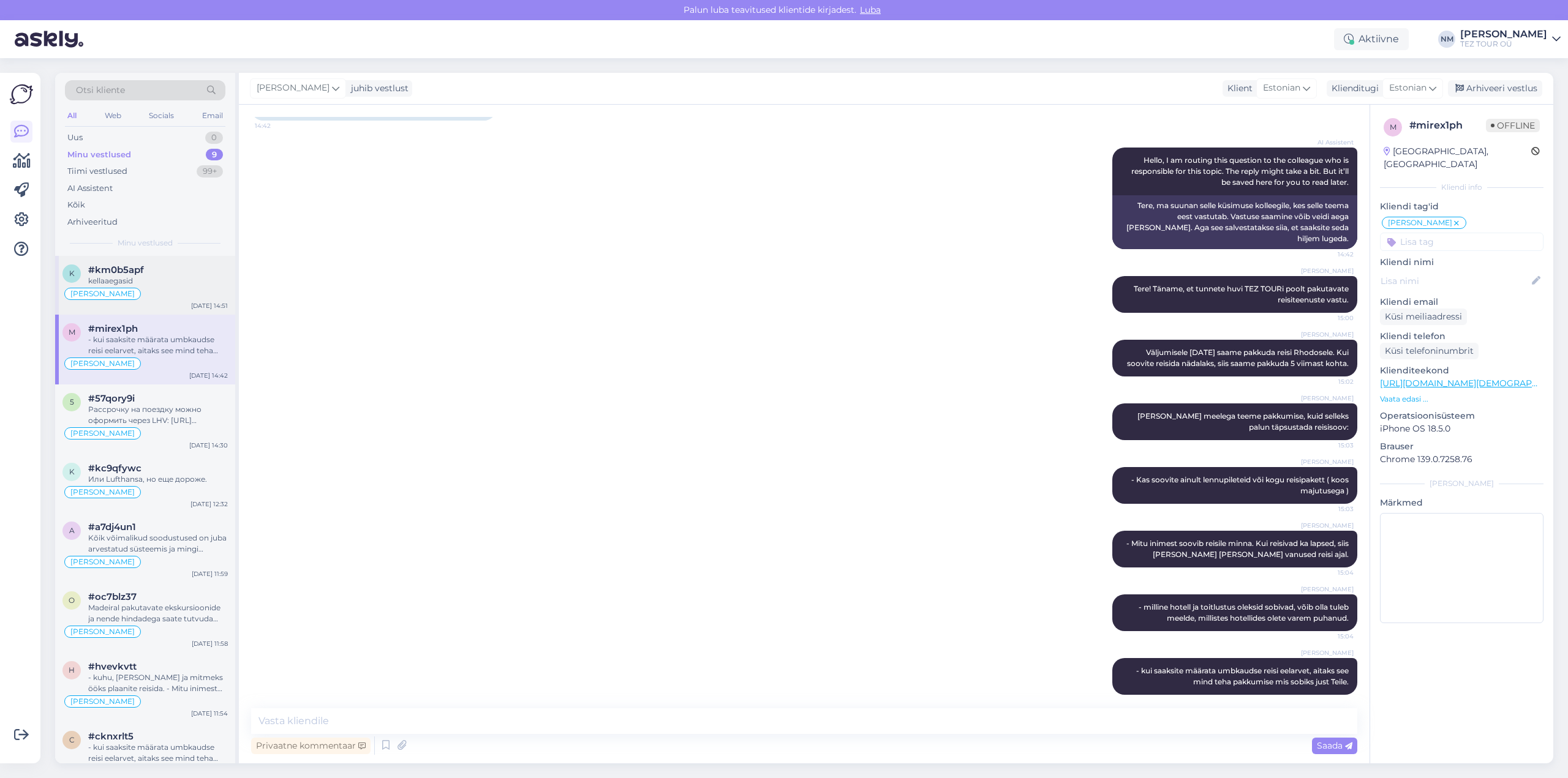
drag, startPoint x: 143, startPoint y: 270, endPoint x: 153, endPoint y: 282, distance: 15.6
click at [144, 270] on div "#km0b5apf" at bounding box center [158, 270] width 140 height 11
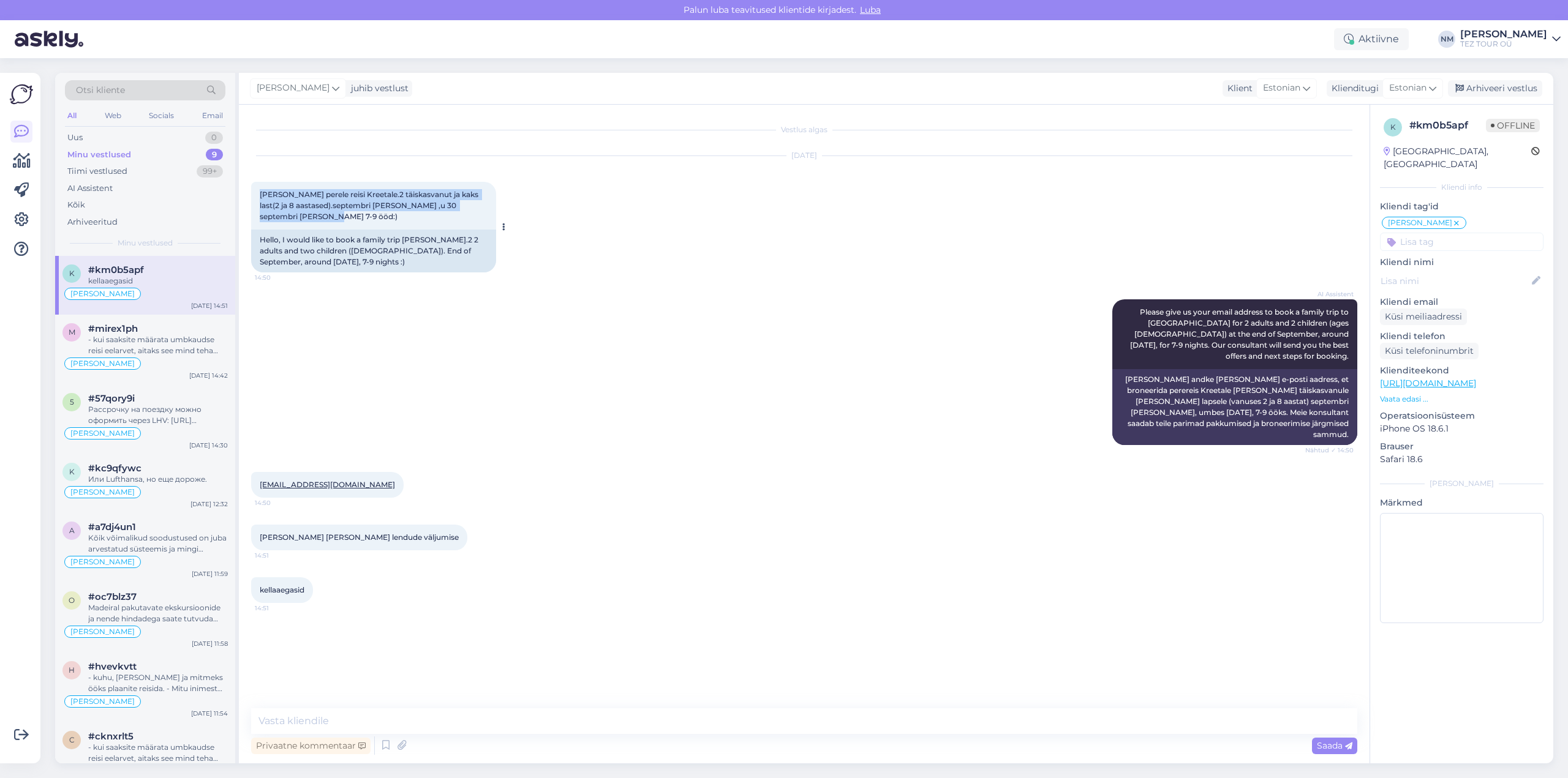
drag, startPoint x: 296, startPoint y: 216, endPoint x: 259, endPoint y: 197, distance: 41.6
click at [259, 198] on div "[PERSON_NAME] perele reisi Kreetale.2 täiskasvanut ja kaks last(2 ja 8 aastased…" at bounding box center [373, 206] width 245 height 48
copy span "[PERSON_NAME] perele reisi Kreetale.2 täiskasvanut ja kaks last(2 ja 8 aastased…"
drag, startPoint x: 351, startPoint y: 475, endPoint x: 258, endPoint y: 475, distance: 93.0
click at [258, 475] on div "[EMAIL_ADDRESS][DOMAIN_NAME] 14:50" at bounding box center [327, 485] width 153 height 26
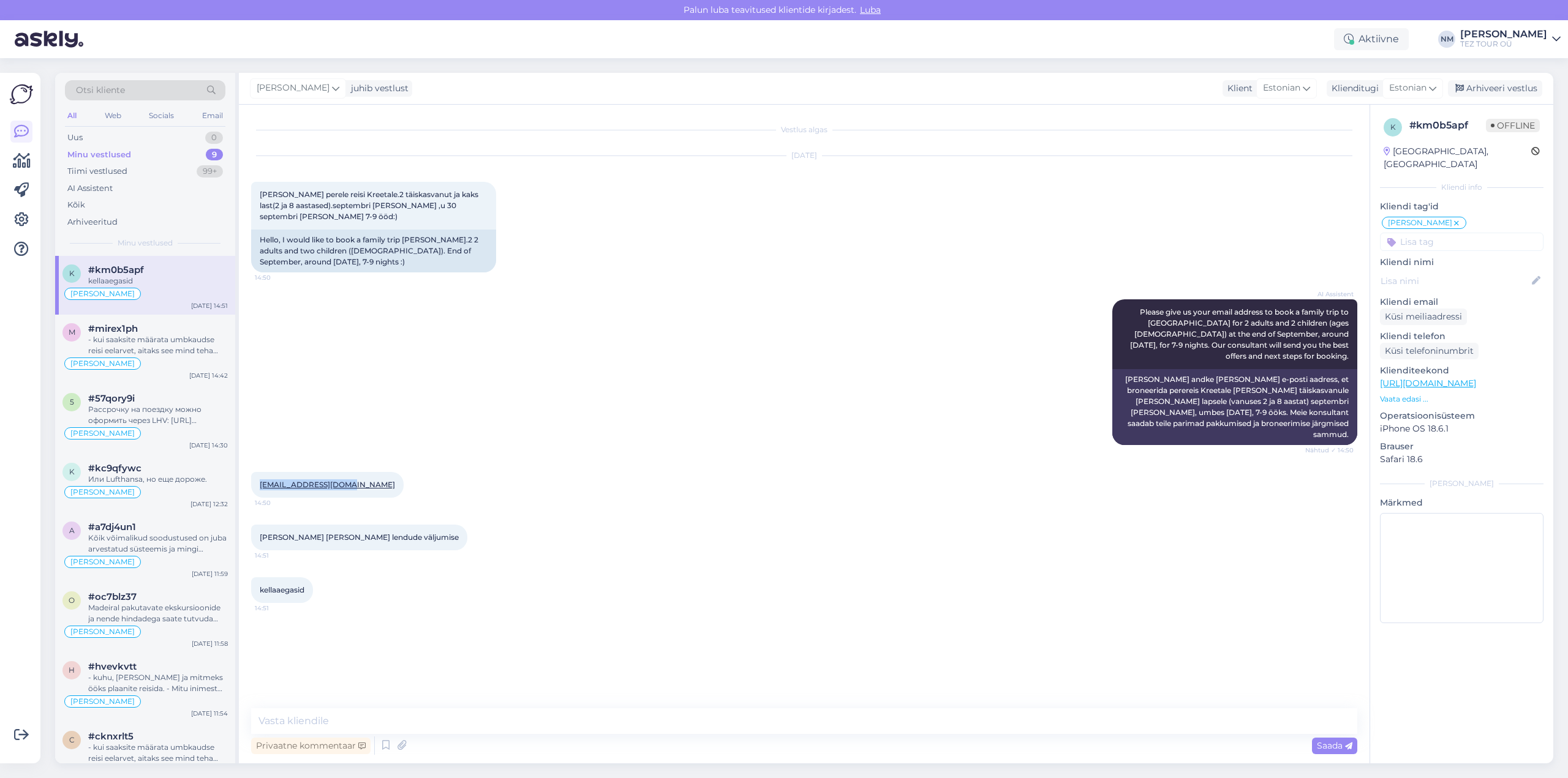
copy link "[EMAIL_ADDRESS][DOMAIN_NAME]"
click at [309, 716] on textarea at bounding box center [804, 720] width 1106 height 26
type textarea "Tere! Täname Teid pöördumise eest."
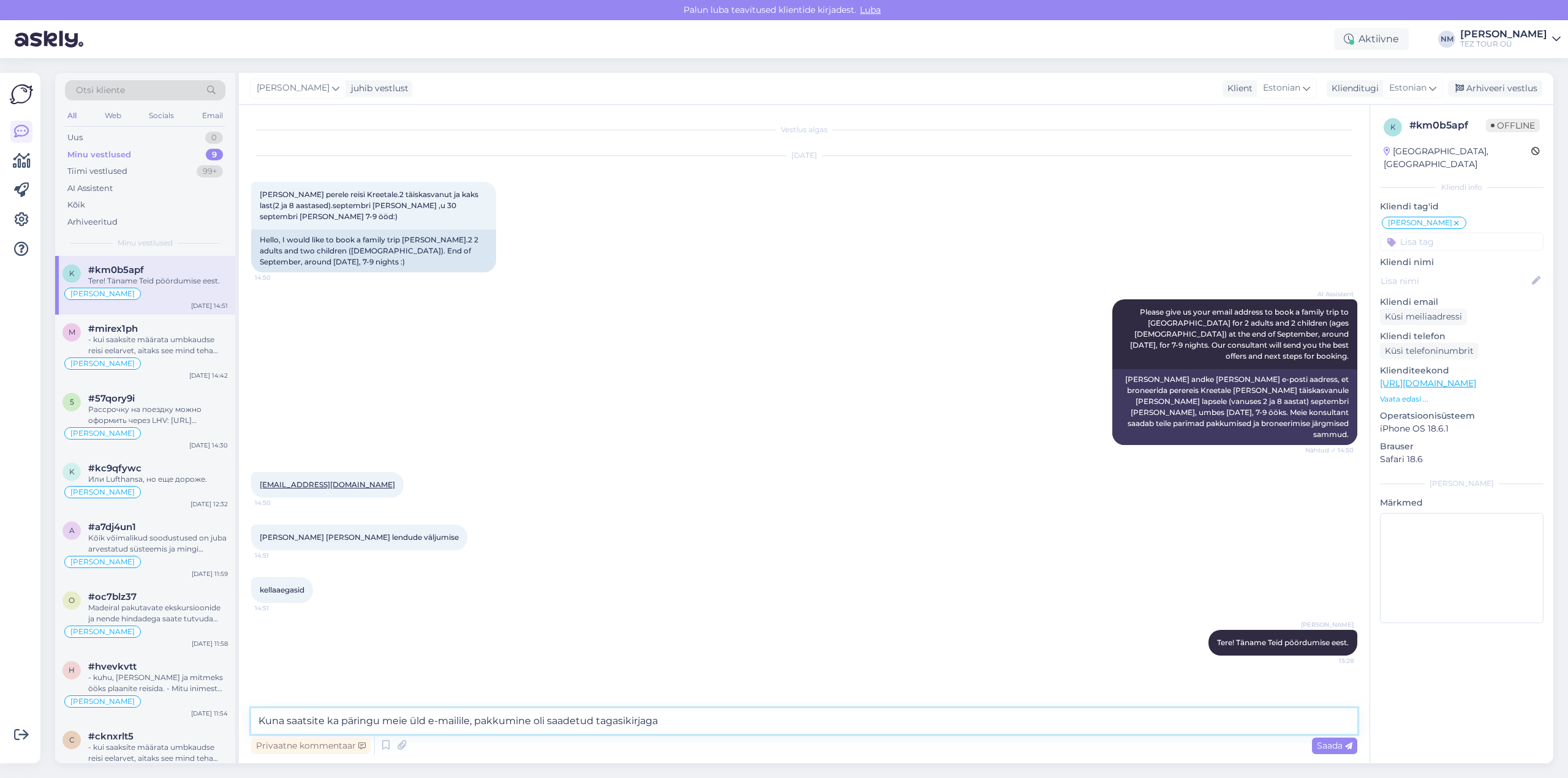
type textarea "Kuna saatsite ka päringu meie üld e-mailile, pakkumine oli saadetud tagasikirja…"
